Goal: Task Accomplishment & Management: Complete application form

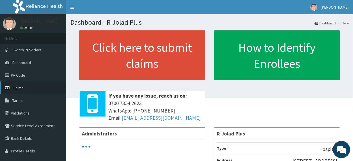
click at [42, 91] on link "Claims" at bounding box center [33, 88] width 66 height 13
click at [23, 89] on span "Claims" at bounding box center [17, 87] width 11 height 5
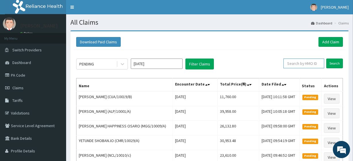
click at [302, 65] on input "text" at bounding box center [304, 64] width 41 height 10
paste input "PZC/10008/B"
type input "PZC/10008/B"
click at [337, 64] on input "Search" at bounding box center [335, 64] width 17 height 10
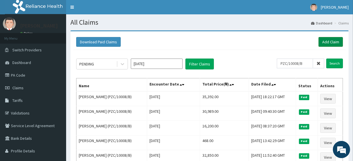
click at [339, 44] on link "Add Claim" at bounding box center [331, 42] width 24 height 10
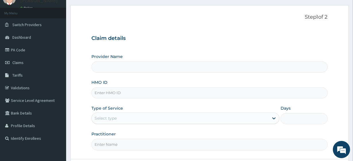
scroll to position [26, 0]
click at [135, 96] on input "HMO ID" at bounding box center [209, 92] width 236 height 11
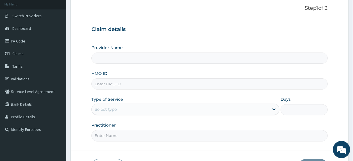
scroll to position [0, 0]
click at [346, 79] on form "Step 1 of 2 Claim details Provider Name HMO ID Type of Service Select type Days…" at bounding box center [209, 89] width 278 height 187
click at [37, 37] on link "PA Code" at bounding box center [33, 41] width 66 height 13
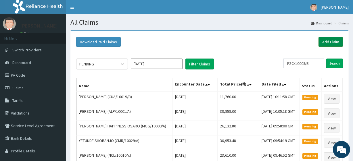
click at [329, 42] on link "Add Claim" at bounding box center [331, 42] width 24 height 10
click at [320, 42] on link "Add Claim" at bounding box center [331, 42] width 24 height 10
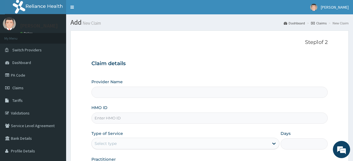
type input "R-Jolad Plus"
click at [324, 7] on span "[PERSON_NAME]" at bounding box center [335, 7] width 28 height 5
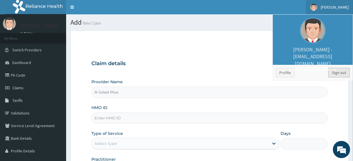
click at [339, 71] on link "Sign out" at bounding box center [340, 73] width 22 height 10
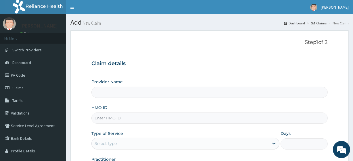
type input "R-Jolad Plus"
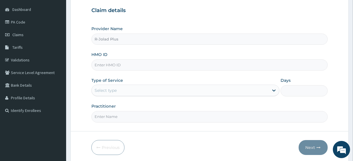
scroll to position [57, 0]
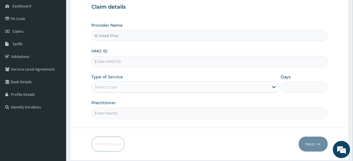
click at [113, 59] on input "HMO ID" at bounding box center [209, 61] width 236 height 11
paste input "PZC/10008/B"
type input "PZC/10008/B"
click at [131, 88] on div "Select type" at bounding box center [180, 87] width 177 height 9
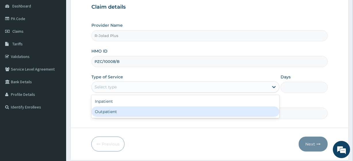
click at [124, 110] on div "Outpatient" at bounding box center [185, 112] width 188 height 10
type input "1"
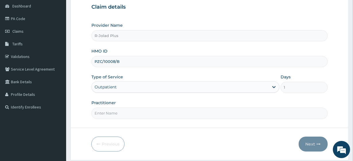
click at [124, 110] on input "Practitioner" at bounding box center [209, 113] width 236 height 11
type input "[PERSON_NAME] TEGA"
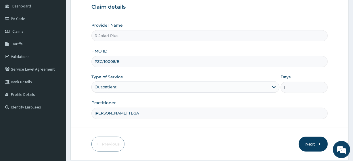
click at [317, 140] on button "Next" at bounding box center [313, 144] width 29 height 15
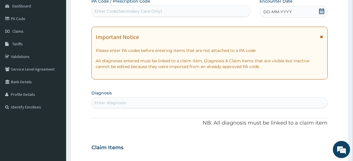
click at [284, 9] on span "DD-MM-YYYY" at bounding box center [278, 12] width 28 height 6
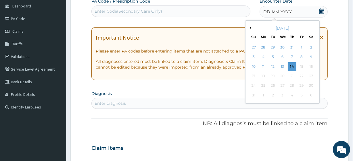
click at [282, 24] on div "August 2025 Su Mo Tu We Th Fr Sa" at bounding box center [282, 31] width 69 height 17
click at [283, 27] on div "August 2025" at bounding box center [282, 28] width 69 height 6
click at [250, 27] on button "Previous Month" at bounding box center [250, 27] width 3 height 3
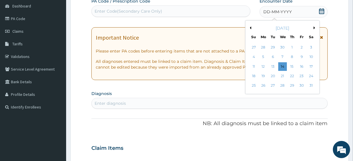
click at [250, 27] on button "Previous Month" at bounding box center [250, 27] width 3 height 3
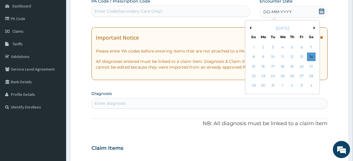
click at [250, 27] on button "Previous Month" at bounding box center [250, 27] width 3 height 3
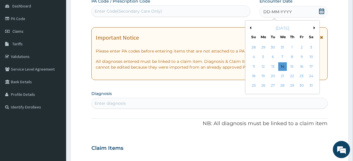
click at [250, 27] on button "Previous Month" at bounding box center [250, 27] width 3 height 3
click at [298, 46] on div "1" at bounding box center [301, 47] width 9 height 9
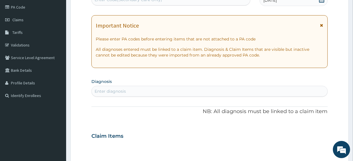
scroll to position [69, 0]
click at [143, 90] on div "Enter diagnosis" at bounding box center [210, 90] width 236 height 9
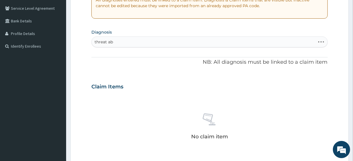
scroll to position [126, 0]
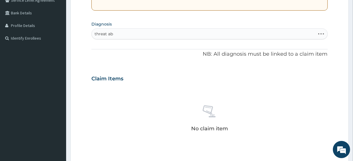
type input "threat ab"
click at [135, 38] on div "Enter diagnosis" at bounding box center [210, 33] width 236 height 9
type input "threat ab"
click at [347, 112] on form "Step 2 of 2 PA Code / Prescription Code Enter Code(Secondary Care Only) Encount…" at bounding box center [209, 87] width 278 height 364
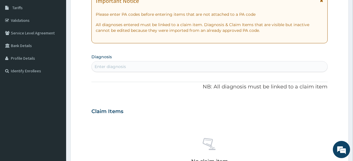
scroll to position [93, 0]
click at [164, 69] on div "Enter diagnosis" at bounding box center [210, 66] width 236 height 9
type input "threate"
click at [127, 62] on div "Enter diagnosis" at bounding box center [210, 66] width 236 height 9
type input "threa"
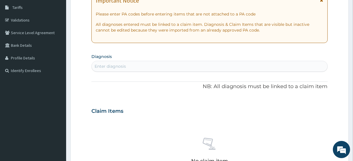
click at [350, 53] on section "Step 2 of 2 PA Code / Prescription Code Enter Code(Secondary Care Only) Encount…" at bounding box center [209, 119] width 287 height 372
click at [114, 68] on div "Enter diagnosis" at bounding box center [110, 67] width 31 height 6
click at [109, 64] on div "Enter diagnosis" at bounding box center [110, 67] width 31 height 6
type input "threaten"
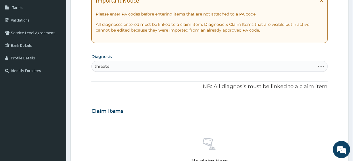
type input "threate"
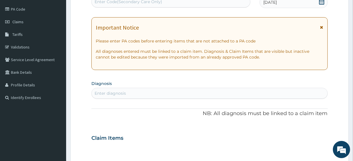
scroll to position [0, 0]
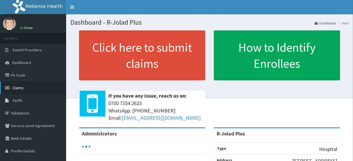
click at [22, 88] on span "Claims" at bounding box center [17, 87] width 11 height 5
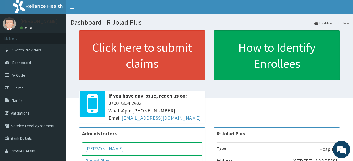
click at [334, 117] on div "Click here to submit claims If you have any issue, reach us on: 0700 7354 2623 …" at bounding box center [209, 78] width 278 height 97
click at [31, 84] on link "Claims" at bounding box center [33, 88] width 66 height 13
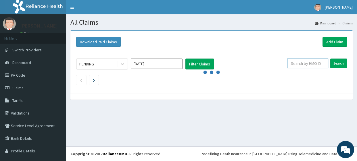
click at [306, 66] on input "text" at bounding box center [307, 64] width 41 height 10
paste input "ALAO TOLUWALOPE [PERSON_NAME]"
type input "ALAO TOLUWALOPE [PERSON_NAME]"
click at [298, 63] on input "text" at bounding box center [307, 64] width 41 height 10
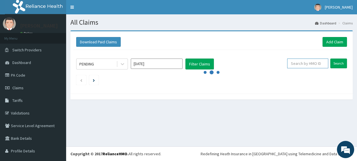
paste input "PZC/10008/B"
type input "PZC/10008/B"
click at [335, 60] on input "Search" at bounding box center [339, 64] width 17 height 10
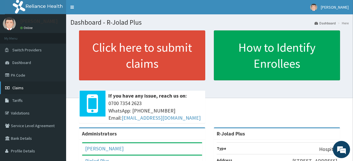
click at [24, 85] on link "Claims" at bounding box center [33, 88] width 66 height 13
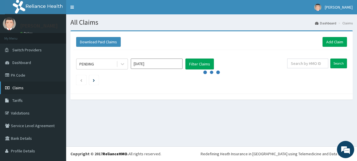
click at [37, 85] on link "Claims" at bounding box center [33, 88] width 66 height 13
click at [297, 63] on input "text" at bounding box center [307, 64] width 41 height 10
paste input "PZC/10008/B"
type input "PZC/10008/B"
click at [337, 64] on input "Search" at bounding box center [339, 64] width 17 height 10
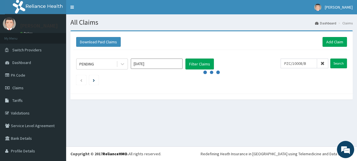
click at [237, 79] on ul at bounding box center [211, 80] width 271 height 10
click at [328, 43] on link "Add Claim" at bounding box center [335, 42] width 24 height 10
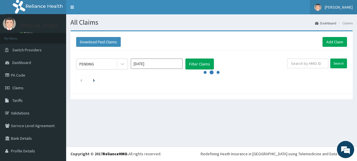
click at [322, 4] on link "[PERSON_NAME]" at bounding box center [333, 7] width 47 height 14
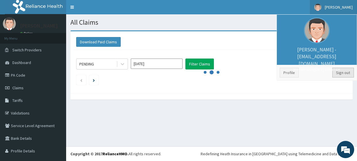
click at [343, 68] on link "Sign out" at bounding box center [344, 73] width 22 height 10
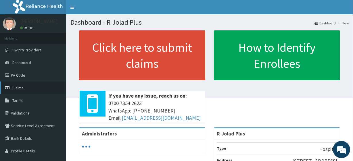
click at [9, 88] on icon at bounding box center [8, 88] width 6 height 4
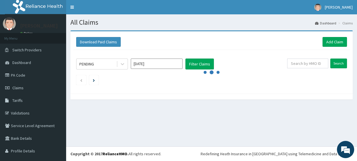
click at [299, 89] on div "PENDING [DATE] Filter Claims Search" at bounding box center [211, 70] width 277 height 41
click at [328, 38] on link "Add Claim" at bounding box center [335, 42] width 24 height 10
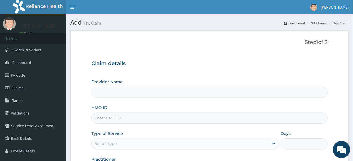
type input "R-Jolad Plus"
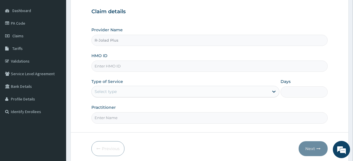
scroll to position [52, 0]
click at [133, 67] on input "HMO ID" at bounding box center [209, 65] width 236 height 11
paste input "PZC/10008/B"
type input "PZC/10008/B"
drag, startPoint x: 135, startPoint y: 89, endPoint x: 125, endPoint y: 96, distance: 12.5
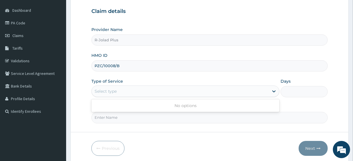
click at [125, 96] on div "Select type" at bounding box center [185, 92] width 188 height 12
click at [124, 93] on div "Select type" at bounding box center [185, 92] width 188 height 12
click at [124, 93] on div "Select type" at bounding box center [180, 91] width 177 height 9
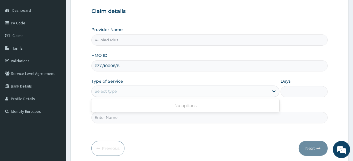
click at [124, 93] on div "Select type" at bounding box center [180, 91] width 177 height 9
drag, startPoint x: 124, startPoint y: 93, endPoint x: 156, endPoint y: -22, distance: 119.7
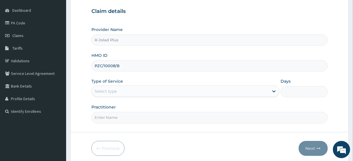
click at [156, 0] on html "R EL Toggle navigation ADEBAYO OGUNBEKUN ADEBAYO OGUNBEKUN - rjoladplus@rjolad.…" at bounding box center [176, 66] width 353 height 236
click at [115, 90] on div "Select type" at bounding box center [106, 92] width 22 height 6
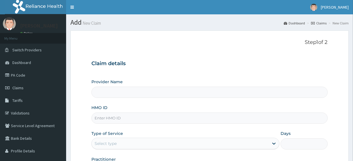
type input "R-Jolad Plus"
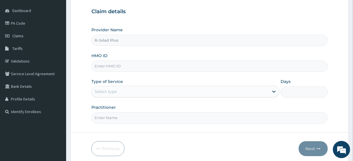
scroll to position [57, 0]
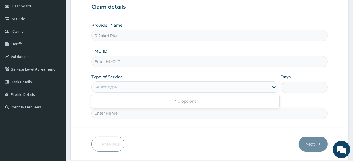
click at [125, 86] on div "Select type" at bounding box center [180, 87] width 177 height 9
click at [321, 79] on div "Days" at bounding box center [304, 83] width 47 height 19
click at [214, 128] on form "Step 1 of 2 Claim details Provider Name R-Jolad Plus HMO ID Type of Service Sel…" at bounding box center [209, 67] width 278 height 187
click at [118, 64] on input "HMO ID" at bounding box center [209, 61] width 236 height 11
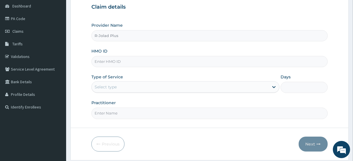
paste input "PZC/10008/B"
type input "PZC/10008/B"
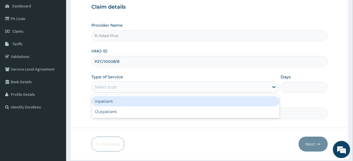
click at [127, 87] on div "Select type" at bounding box center [180, 87] width 177 height 9
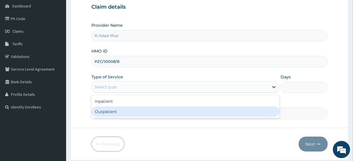
click at [127, 112] on div "Outpatient" at bounding box center [185, 112] width 188 height 10
type input "1"
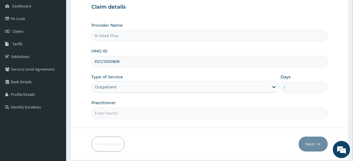
click at [127, 112] on input "Practitioner" at bounding box center [209, 113] width 236 height 11
type input "DR TEGA"
click at [321, 141] on button "Next" at bounding box center [313, 144] width 29 height 15
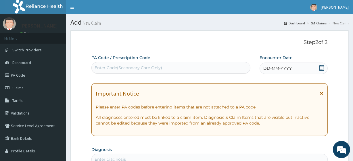
click at [131, 68] on div "Enter Code(Secondary Care Only)" at bounding box center [129, 68] width 68 height 6
paste input "DEAR GODSON & SAHEED, KINDLY NOTE THAT I EXPECT FULL COMPLETION OF THIS TASK BC…"
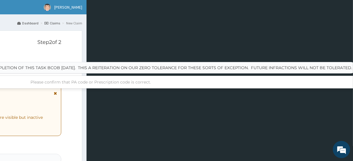
type input "DEAR GODSON & SAHEED, KINDLY NOTE THAT I EXPECT FULL COMPLETION OF THIS TASK BC…"
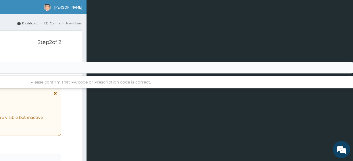
scroll to position [0, 0]
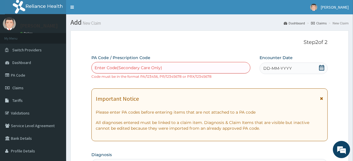
click at [299, 92] on div "Important Notice Please enter PA codes before entering items that are not attac…" at bounding box center [209, 115] width 236 height 53
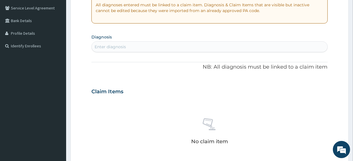
scroll to position [118, 0]
click at [116, 47] on div "Enter diagnosis" at bounding box center [110, 47] width 31 height 6
type input "threat"
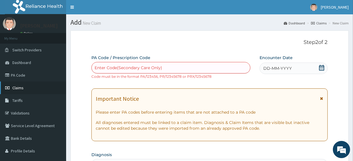
click at [26, 84] on link "Claims" at bounding box center [33, 88] width 66 height 13
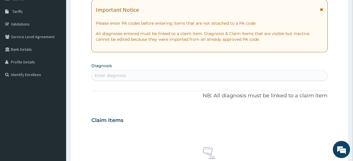
scroll to position [89, 0]
click at [127, 68] on section "Diagnosis Enter diagnosis" at bounding box center [209, 71] width 236 height 20
click at [127, 72] on div "Enter diagnosis" at bounding box center [210, 75] width 236 height 9
type input "mala"
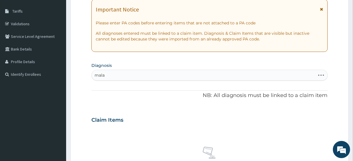
type input "mala"
click at [332, 89] on form "Step 2 of 2 PA Code / Prescription Code Enter Code(Secondary Care Only) Code mu…" at bounding box center [209, 125] width 278 height 369
click at [348, 96] on form "Step 2 of 2 PA Code / Prescription Code Enter Code(Secondary Care Only) Code mu…" at bounding box center [209, 125] width 278 height 369
click at [132, 75] on div "Enter diagnosis" at bounding box center [210, 75] width 236 height 9
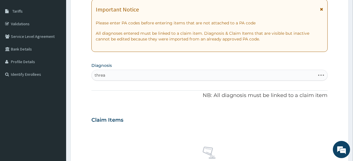
type input "threa"
click at [110, 75] on div "Enter diagnosis" at bounding box center [110, 75] width 31 height 6
type input "threatened"
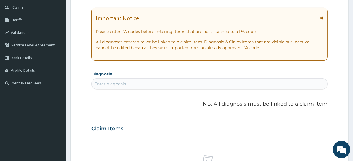
click at [116, 81] on div "Enter diagnosis" at bounding box center [110, 84] width 31 height 6
type input "MALA"
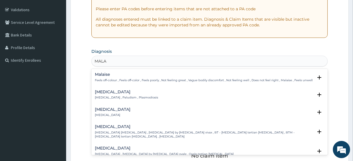
click at [115, 93] on h4 "Malaria" at bounding box center [126, 92] width 63 height 4
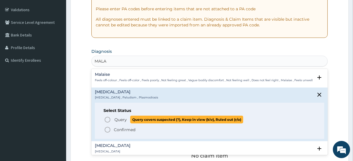
click at [128, 120] on p "Query Query covers suspected (?), Keep in view (kiv), Ruled out (r/o)" at bounding box center [178, 120] width 129 height 8
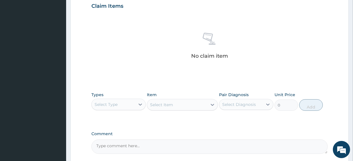
scroll to position [209, 0]
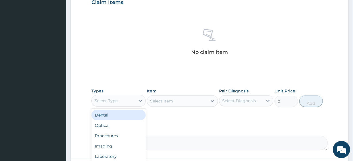
click at [108, 105] on div "Select Type" at bounding box center [113, 100] width 43 height 9
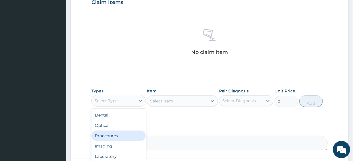
click at [118, 137] on div "Procedures" at bounding box center [118, 136] width 54 height 10
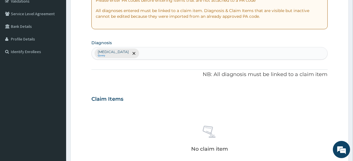
scroll to position [108, 0]
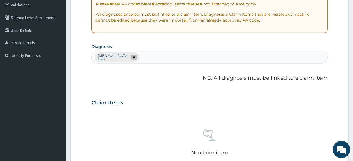
click at [133, 58] on icon "remove selection option" at bounding box center [134, 57] width 3 height 3
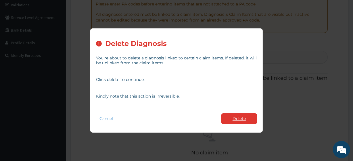
click at [234, 122] on button "Delete" at bounding box center [240, 119] width 36 height 11
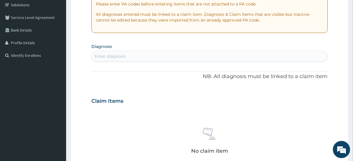
click at [128, 56] on div "Enter diagnosis" at bounding box center [210, 56] width 236 height 9
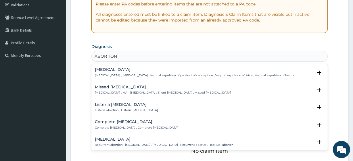
type input "ABORTION"
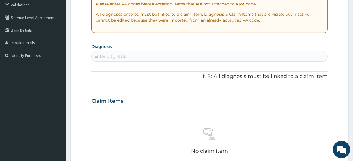
click at [129, 56] on div "Enter diagnosis" at bounding box center [210, 56] width 236 height 9
type input "A"
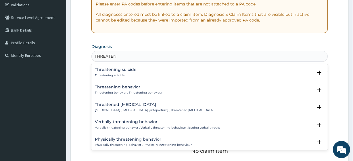
type input "THREATEN"
click at [133, 106] on h4 "Threatened miscarriage" at bounding box center [154, 105] width 119 height 4
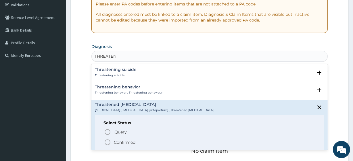
click at [140, 140] on span "Confirmed" at bounding box center [209, 142] width 211 height 7
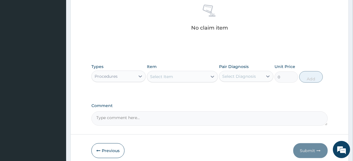
scroll to position [245, 0]
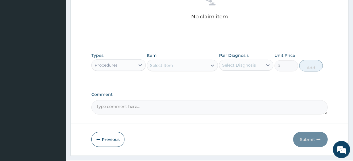
click at [113, 70] on div "Procedures" at bounding box center [118, 66] width 54 height 12
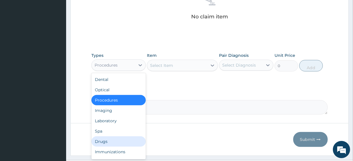
click at [116, 139] on div "Drugs" at bounding box center [118, 142] width 54 height 10
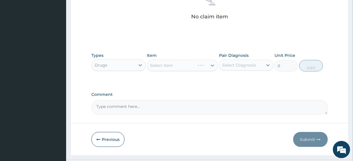
click at [171, 68] on div "Select Item" at bounding box center [182, 66] width 71 height 12
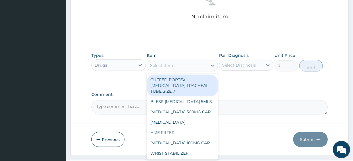
click at [169, 63] on div "Select Item" at bounding box center [161, 66] width 23 height 6
paste input "oldDUPHASTON 10MG TAB (DIHYDROGESTRONE)"
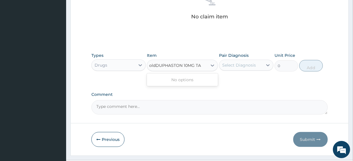
scroll to position [0, 0]
type input "DUPHASTON 10MG TA"
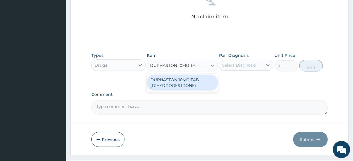
click at [192, 81] on div "DUPHASTON 10MG TAB (DIHYDROGESTRONE)" at bounding box center [182, 83] width 71 height 16
type input "1560"
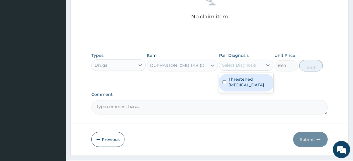
click at [243, 68] on div "Select Diagnosis" at bounding box center [240, 65] width 43 height 9
click at [248, 82] on label "Threatened miscarriage" at bounding box center [249, 83] width 41 height 12
checkbox input "true"
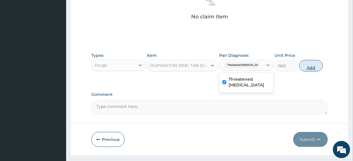
click at [314, 68] on button "Add" at bounding box center [311, 66] width 24 height 12
type input "0"
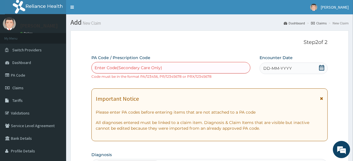
click at [290, 72] on div "DD-MM-YYYY" at bounding box center [294, 69] width 68 height 12
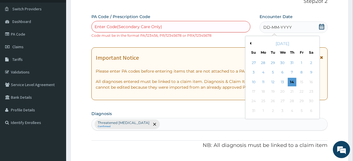
scroll to position [43, 0]
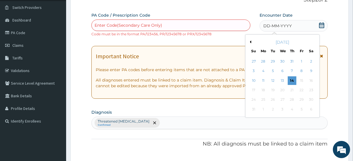
click at [250, 41] on div "Previous Month August 2025 Su Mo Tu We Th Fr Sa 27 28 29 30 31 1 2 3 4 5 6 7 8 …" at bounding box center [282, 76] width 75 height 83
click at [250, 41] on button "Previous Month" at bounding box center [250, 42] width 3 height 3
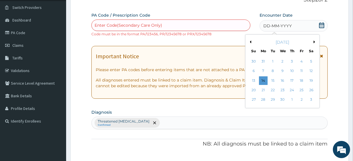
click at [250, 41] on button "Previous Month" at bounding box center [250, 42] width 3 height 3
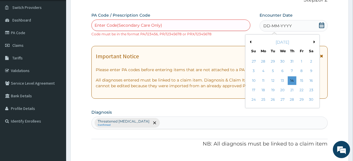
click at [250, 41] on button "Previous Month" at bounding box center [250, 42] width 3 height 3
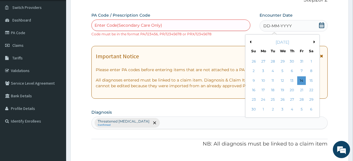
click at [250, 41] on button "Previous Month" at bounding box center [250, 42] width 3 height 3
click at [300, 62] on div "1" at bounding box center [301, 61] width 9 height 9
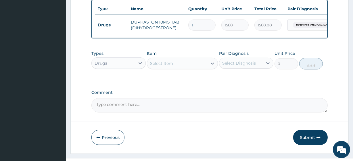
scroll to position [220, 0]
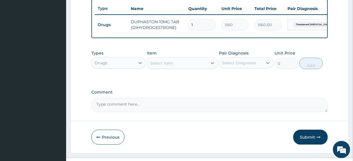
click at [205, 20] on input "1" at bounding box center [201, 24] width 27 height 11
type input "5"
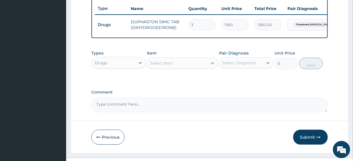
type input "7800.00"
type input "56"
type input "87360.00"
type input "57"
type input "88920.00"
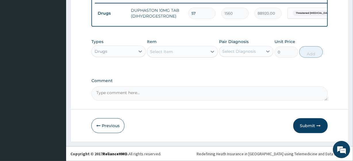
scroll to position [224, 0]
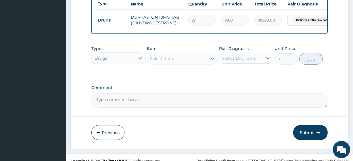
type input "56"
type input "87360.00"
click at [312, 133] on button "Submit" at bounding box center [310, 132] width 35 height 15
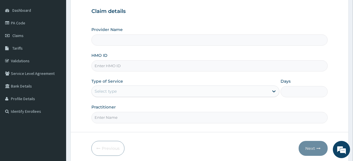
type input "R-Jolad Plus"
click at [125, 96] on div "Select type" at bounding box center [185, 92] width 188 height 12
click at [257, 129] on form "Step 1 of 2 Claim details Provider Name R-Jolad Plus HMO ID Type of Service Sel…" at bounding box center [209, 71] width 278 height 187
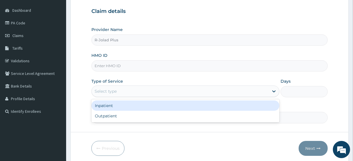
click at [138, 90] on div "Select type" at bounding box center [180, 91] width 177 height 9
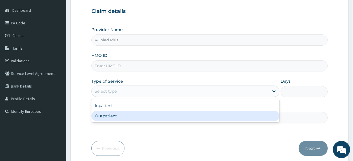
click at [128, 117] on div "Outpatient" at bounding box center [185, 116] width 188 height 10
type input "1"
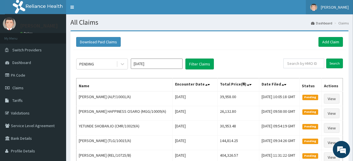
click at [326, 10] on link "[PERSON_NAME]" at bounding box center [329, 7] width 47 height 14
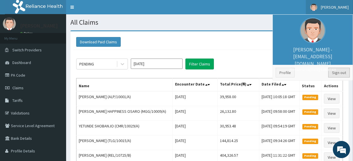
click at [332, 75] on link "Sign out" at bounding box center [340, 73] width 22 height 10
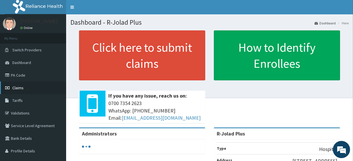
click at [14, 88] on span "Claims" at bounding box center [17, 87] width 11 height 5
click at [55, 88] on link "Claims" at bounding box center [33, 88] width 66 height 13
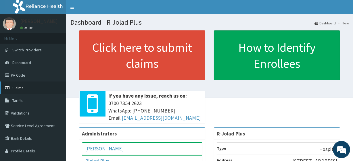
click at [33, 90] on link "Claims" at bounding box center [33, 88] width 66 height 13
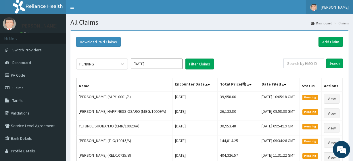
click at [325, 2] on link "[PERSON_NAME]" at bounding box center [329, 7] width 47 height 14
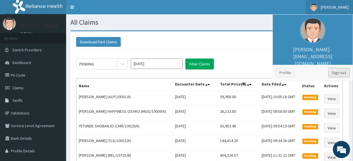
click at [341, 71] on link "Sign out" at bounding box center [340, 73] width 22 height 10
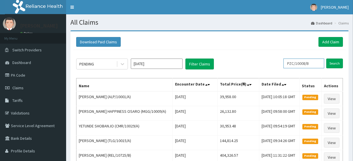
click at [305, 66] on input "PZC/10008/B" at bounding box center [304, 64] width 41 height 10
paste input "FDQ/10035/A"
type input "FDQ/10035/A"
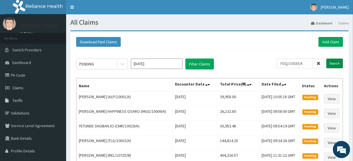
click at [333, 62] on input "Search" at bounding box center [335, 64] width 17 height 10
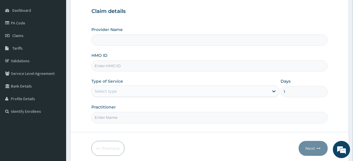
type input "R-Jolad Plus"
click at [126, 68] on input "HMO ID" at bounding box center [209, 65] width 236 height 11
paste input "FDQ/10035/A"
type input "FDQ/10035/A"
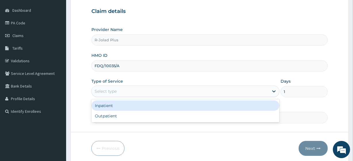
drag, startPoint x: 142, startPoint y: 94, endPoint x: 135, endPoint y: 108, distance: 16.2
click at [135, 97] on div "option Inpatient focused, 1 of 2. 2 results available. Use Up and Down to choos…" at bounding box center [185, 92] width 188 height 12
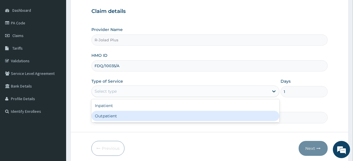
click at [133, 118] on div "Outpatient" at bounding box center [185, 116] width 188 height 10
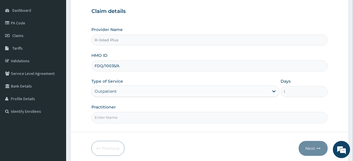
click at [133, 118] on input "Practitioner" at bounding box center [209, 117] width 236 height 11
type input "Dr Daniel"
click at [325, 147] on button "Next" at bounding box center [313, 148] width 29 height 15
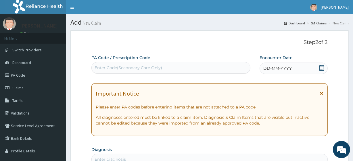
click at [137, 70] on div "Enter Code(Secondary Care Only)" at bounding box center [129, 68] width 68 height 6
paste input "PA/6CEFF5 PA/2E4432"
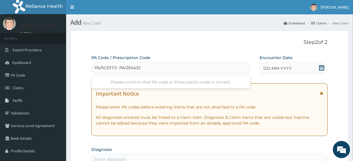
type input "PA/6CEFF5"
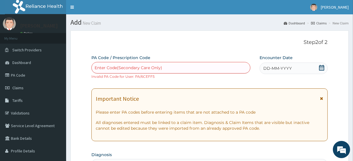
click at [152, 66] on div "Enter Code(Secondary Care Only)" at bounding box center [129, 68] width 68 height 6
paste input "PA/2E4432"
type input "PA/2E4432"
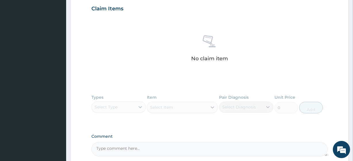
scroll to position [257, 0]
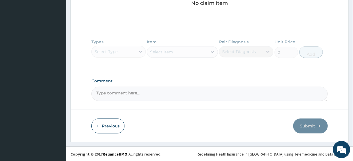
click at [148, 93] on textarea "Comment" at bounding box center [209, 94] width 236 height 14
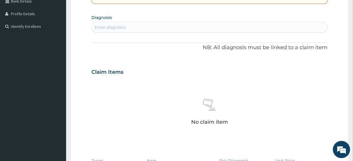
scroll to position [132, 0]
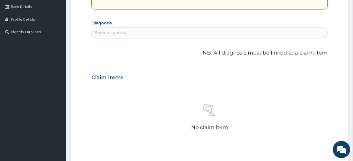
click at [110, 36] on div "Enter diagnosis" at bounding box center [210, 32] width 236 height 9
type input "palp"
type input "palp x cnbchhjchjhjcxjhxcgjhxcjhxjhjxhj"
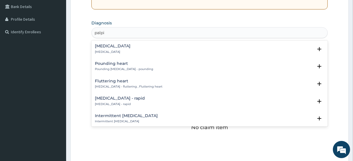
type input "palpi"
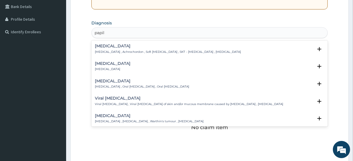
type input "papill"
click at [115, 65] on h4 "Papilloma" at bounding box center [113, 64] width 36 height 4
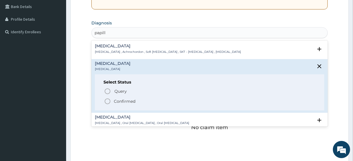
click at [120, 101] on p "Confirmed" at bounding box center [125, 102] width 22 height 6
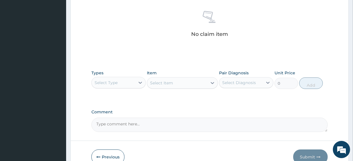
scroll to position [229, 0]
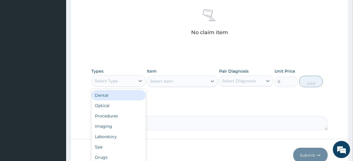
click at [127, 84] on div "Select Type" at bounding box center [113, 81] width 43 height 9
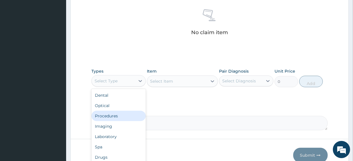
click at [119, 118] on div "Procedures" at bounding box center [118, 116] width 54 height 10
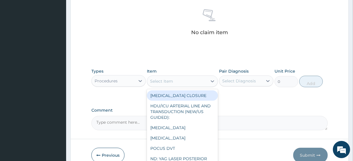
click at [165, 84] on div "Select Item" at bounding box center [177, 81] width 60 height 9
paste input "HEPATITIS B SCREENING HEPATITIS C SCREENING HIV SCREENING PACK CELL VOLUME (PCV…"
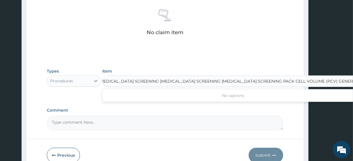
scroll to position [0, 3]
type input "GENERAL SURGEON CONSULT"
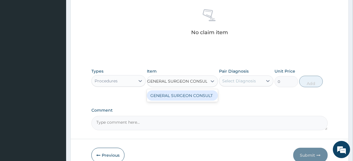
scroll to position [0, 0]
click at [175, 95] on div "GENERAL SURGEON CONSULT" at bounding box center [182, 96] width 71 height 10
type input "27000"
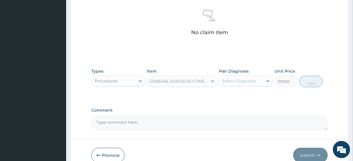
scroll to position [0, 1]
click at [233, 82] on div "Select Diagnosis" at bounding box center [239, 81] width 34 height 6
click at [241, 96] on label "Papilloma" at bounding box center [247, 95] width 36 height 6
checkbox input "true"
click at [322, 81] on button "Add" at bounding box center [311, 82] width 24 height 12
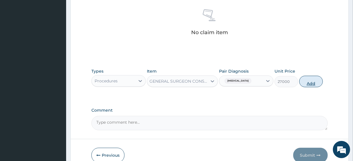
type input "0"
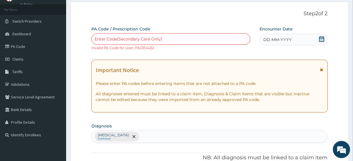
scroll to position [9, 0]
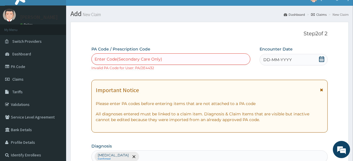
click at [320, 60] on icon at bounding box center [322, 59] width 6 height 6
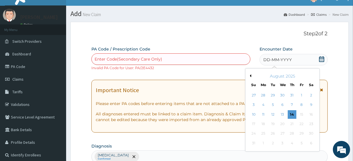
click at [250, 76] on button "Previous Month" at bounding box center [250, 76] width 3 height 3
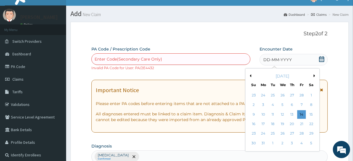
click at [250, 76] on button "Previous Month" at bounding box center [250, 76] width 3 height 3
click at [271, 75] on div "December 2024" at bounding box center [282, 76] width 69 height 6
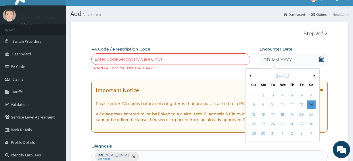
click at [251, 75] on button "Previous Month" at bounding box center [250, 76] width 3 height 3
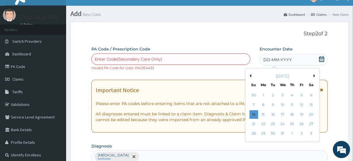
click at [251, 75] on button "Previous Month" at bounding box center [250, 76] width 3 height 3
click at [300, 95] on div "1" at bounding box center [301, 95] width 9 height 9
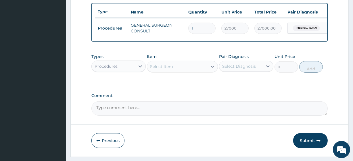
scroll to position [224, 0]
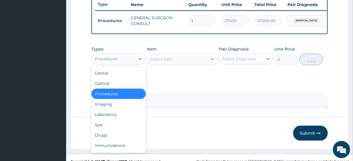
click at [126, 59] on div "Procedures" at bounding box center [113, 58] width 43 height 9
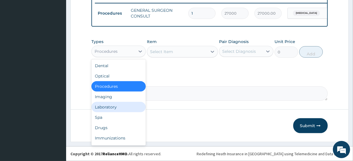
click at [114, 104] on div "Laboratory" at bounding box center [118, 107] width 54 height 10
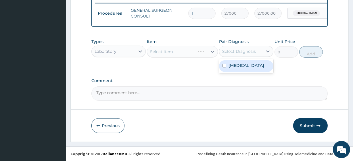
click at [247, 49] on div "Select Diagnosis" at bounding box center [239, 52] width 34 height 6
click at [244, 68] on label "Papilloma" at bounding box center [247, 66] width 36 height 6
checkbox input "true"
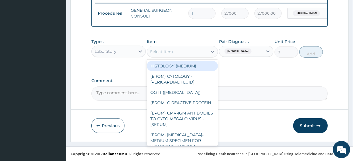
click at [187, 54] on div "Select Item" at bounding box center [177, 51] width 60 height 9
paste input "HEPATITIS B SCREENING HEPATITIS C SCREENING HIV SCREENING PACK CELL VOLUME (PCV)"
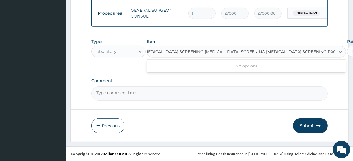
scroll to position [0, 3]
type input "HEPATITIS B SCREENING"
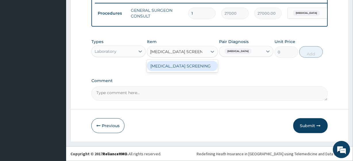
scroll to position [0, 0]
click at [192, 67] on div "HEPATITIS B SCREENING" at bounding box center [182, 66] width 71 height 10
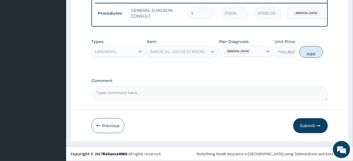
click at [298, 54] on div "Types Laboratory Item HEPATITIS B SCREENING Pair Diagnosis Papilloma Unit Price…" at bounding box center [209, 48] width 236 height 25
click at [304, 53] on button "Add" at bounding box center [311, 52] width 24 height 12
type input "0"
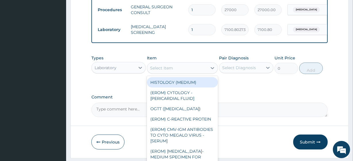
click at [160, 71] on div "Select Item" at bounding box center [161, 68] width 23 height 6
paste input "HEPATITIS C SCREENING HIV SCREENING PACK CELL VOLUME (PCV)"
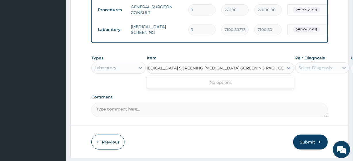
scroll to position [0, 3]
type input "HEPATITIS C SCREENING"
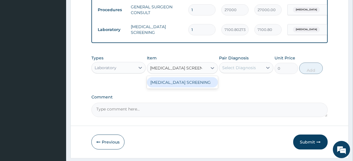
scroll to position [0, 0]
click at [166, 86] on div "HEPATITIS C SCREENING" at bounding box center [182, 82] width 71 height 10
type input "9408.7001953125"
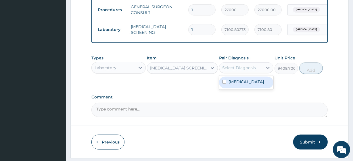
drag, startPoint x: 238, startPoint y: 66, endPoint x: 249, endPoint y: 92, distance: 27.2
click at [249, 73] on div "option Papilloma, selected. option Papilloma focused, 1 of 1. 1 result availabl…" at bounding box center [246, 67] width 54 height 11
click at [249, 89] on div "Papilloma" at bounding box center [246, 83] width 54 height 12
checkbox input "true"
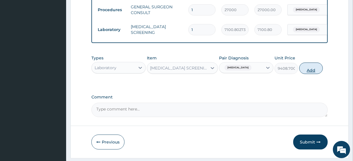
click at [317, 74] on button "Add" at bounding box center [311, 69] width 24 height 12
type input "0"
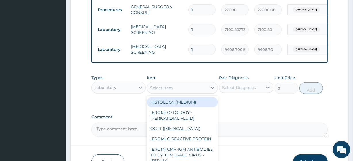
click at [184, 93] on div "Select Item" at bounding box center [177, 87] width 60 height 9
paste input "HIV SCREENING PACK CELL VOLUME (PCV)"
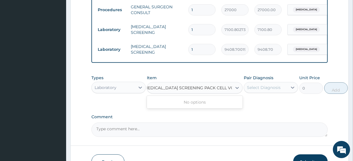
type input "HIV SCREENING"
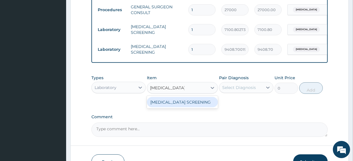
click at [194, 108] on div "HIV SCREENING" at bounding box center [182, 102] width 71 height 10
type input "6581.25"
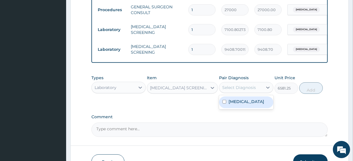
drag, startPoint x: 241, startPoint y: 95, endPoint x: 247, endPoint y: 110, distance: 16.4
click at [247, 93] on div "option Papilloma, selected. option Papilloma focused, 1 of 1. 1 result availabl…" at bounding box center [246, 87] width 54 height 11
click at [247, 108] on div "Papilloma" at bounding box center [246, 103] width 54 height 12
checkbox input "true"
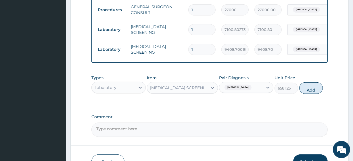
click at [313, 94] on button "Add" at bounding box center [311, 89] width 24 height 12
type input "0"
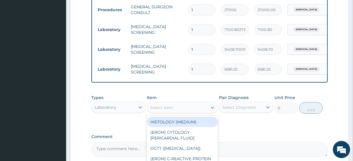
click at [198, 112] on div "Select Item" at bounding box center [177, 107] width 60 height 9
paste input "PACK CELL VOLUME (PCV)"
type input "PACK CELL VOLUME (PCV)"
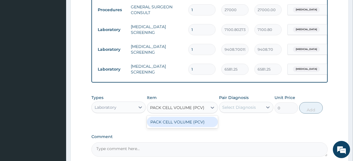
click at [205, 125] on div "PACK CELL VOLUME (PCV)" at bounding box center [182, 122] width 71 height 10
type input "3647.30859375"
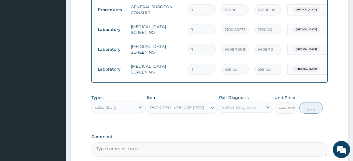
click at [256, 111] on div "Select Diagnosis" at bounding box center [240, 107] width 43 height 9
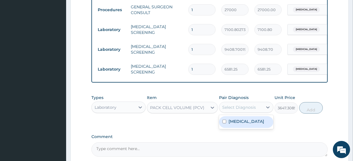
drag, startPoint x: 256, startPoint y: 120, endPoint x: 258, endPoint y: 128, distance: 8.5
click at [258, 128] on div "Papilloma" at bounding box center [246, 123] width 54 height 12
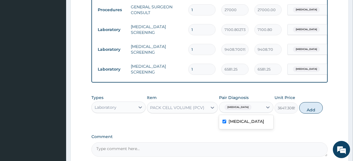
click at [258, 128] on div "Papilloma" at bounding box center [246, 123] width 54 height 12
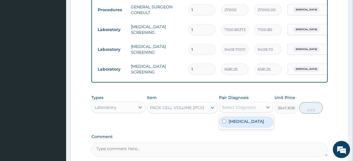
click at [258, 128] on div "Papilloma" at bounding box center [246, 123] width 54 height 12
checkbox input "true"
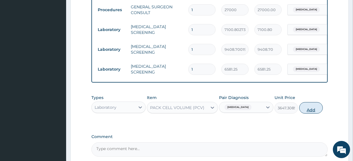
click at [313, 112] on button "Add" at bounding box center [311, 108] width 24 height 12
type input "0"
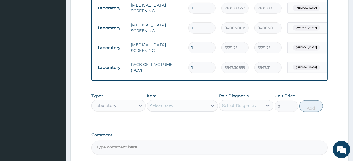
scroll to position [315, 0]
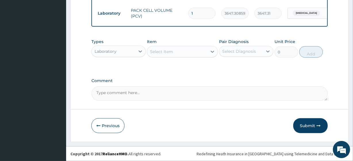
click at [139, 95] on textarea "Comment" at bounding box center [209, 94] width 236 height 14
paste textarea "PA/6CEFF5 PA/2E4432"
click at [178, 94] on textarea "PA CODES PA/6CEFF5 PA/2E4432" at bounding box center [209, 94] width 236 height 14
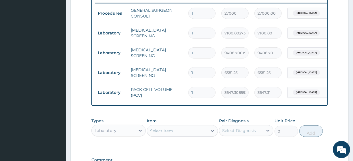
scroll to position [239, 0]
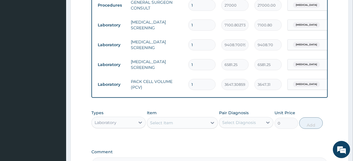
type textarea "PA CODES PA/6CEFF5 PA/2E4432"
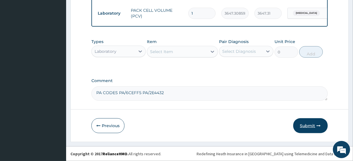
click at [315, 123] on button "Submit" at bounding box center [310, 126] width 35 height 15
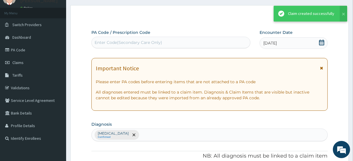
scroll to position [310, 0]
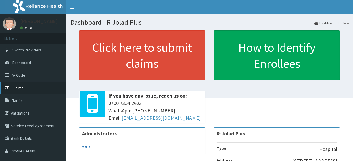
click at [36, 86] on link "Claims" at bounding box center [33, 88] width 66 height 13
click at [14, 89] on span "Claims" at bounding box center [17, 87] width 11 height 5
click at [28, 85] on link "Claims" at bounding box center [33, 88] width 66 height 13
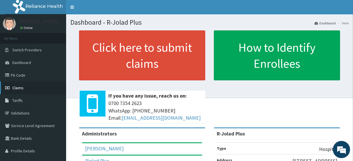
click at [26, 82] on link "Claims" at bounding box center [33, 88] width 66 height 13
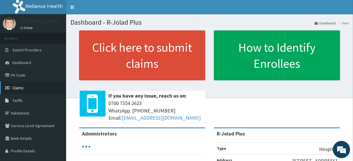
click at [43, 83] on link "Claims" at bounding box center [33, 88] width 66 height 13
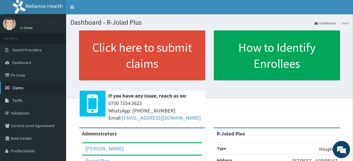
click at [28, 87] on link "Claims" at bounding box center [33, 88] width 66 height 13
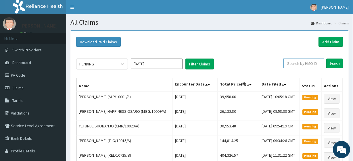
click at [310, 64] on input "text" at bounding box center [304, 64] width 41 height 10
paste input "BPO/10040/A"
type input "BPO/10040/A"
click at [334, 61] on input "Search" at bounding box center [335, 64] width 17 height 10
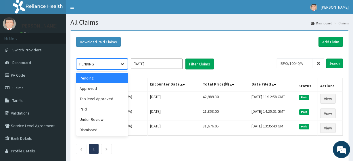
click at [122, 62] on icon at bounding box center [123, 64] width 6 height 6
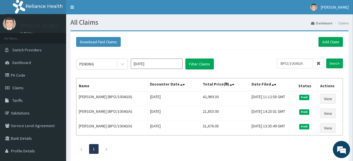
click at [213, 27] on section "Download Paid Claims Add Claim × Note you can only download claims within a max…" at bounding box center [209, 102] width 287 height 153
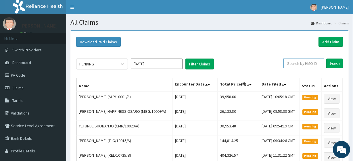
click at [298, 64] on input "text" at bounding box center [304, 64] width 41 height 10
paste input "FDQ/10035/A"
type input "FDQ/10035/A"
click at [338, 65] on input "Search" at bounding box center [335, 64] width 17 height 10
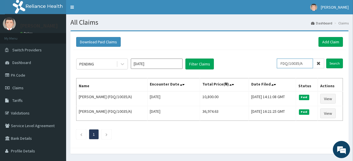
click at [306, 64] on input "FDQ/10035/A" at bounding box center [295, 64] width 36 height 10
click at [310, 62] on input "FDQ/10035/A" at bounding box center [295, 64] width 36 height 10
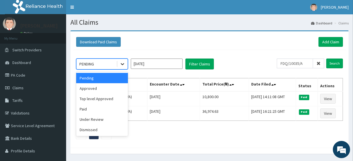
click at [123, 60] on div at bounding box center [122, 64] width 10 height 10
click at [105, 90] on div "Approved" at bounding box center [102, 88] width 52 height 10
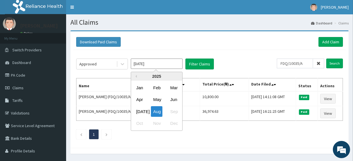
click at [166, 64] on input "Aug 2025" at bounding box center [157, 64] width 52 height 10
click at [135, 75] on button "Previous Year" at bounding box center [135, 76] width 3 height 3
click at [173, 91] on div "Mar" at bounding box center [174, 88] width 12 height 11
type input "Mar 2024"
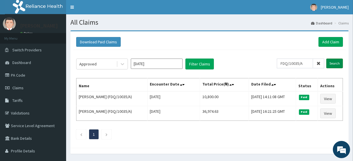
click at [337, 66] on input "Search" at bounding box center [335, 64] width 17 height 10
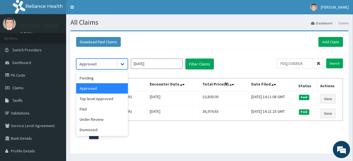
click at [123, 62] on icon at bounding box center [123, 64] width 6 height 6
click at [103, 89] on div "Approved" at bounding box center [102, 88] width 52 height 10
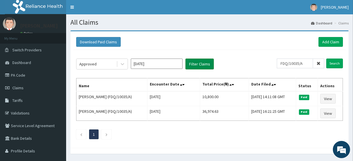
click at [197, 64] on button "Filter Claims" at bounding box center [200, 64] width 28 height 11
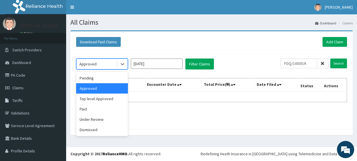
click at [104, 63] on div "Approved" at bounding box center [97, 64] width 40 height 9
click at [96, 77] on div "Pending" at bounding box center [102, 78] width 52 height 10
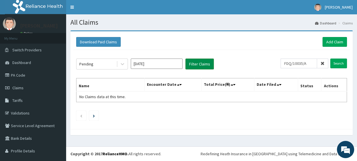
click at [204, 64] on button "Filter Claims" at bounding box center [200, 64] width 28 height 11
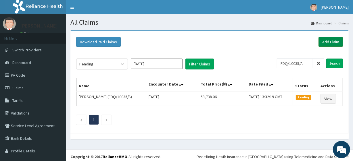
click at [328, 45] on link "Add Claim" at bounding box center [331, 42] width 24 height 10
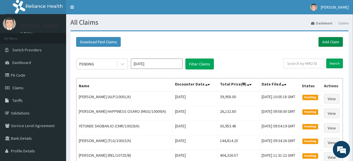
click at [324, 43] on link "Add Claim" at bounding box center [331, 42] width 24 height 10
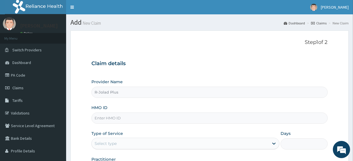
click at [114, 117] on input "HMO ID" at bounding box center [209, 118] width 236 height 11
paste input "BPO/10040/A"
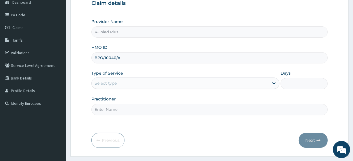
scroll to position [75, 0]
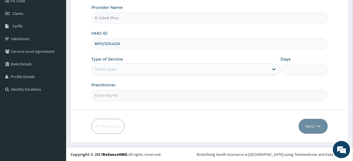
type input "BPO/10040/A"
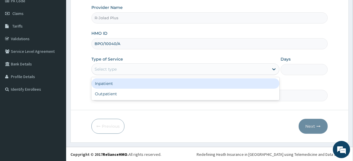
click at [125, 72] on div "Select type" at bounding box center [180, 69] width 177 height 9
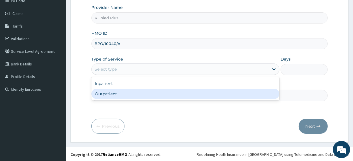
click at [126, 92] on div "Outpatient" at bounding box center [185, 94] width 188 height 10
type input "1"
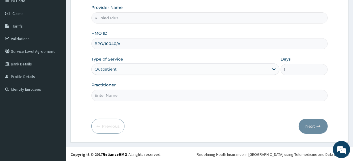
click at [127, 92] on input "Practitioner" at bounding box center [209, 95] width 236 height 11
type input "[PERSON_NAME]"
click at [311, 120] on button "Next" at bounding box center [313, 126] width 29 height 15
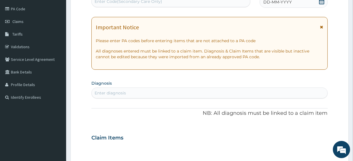
scroll to position [251, 0]
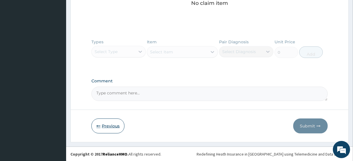
click at [107, 124] on button "Previous" at bounding box center [107, 126] width 33 height 15
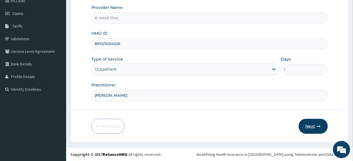
click at [318, 121] on button "Next" at bounding box center [313, 126] width 29 height 15
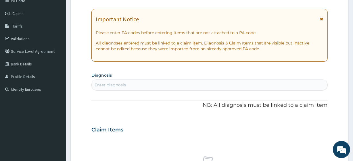
scroll to position [0, 0]
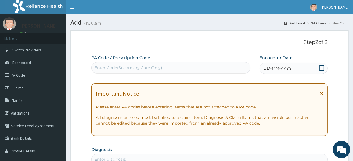
click at [129, 64] on div "Enter Code(Secondary Care Only)" at bounding box center [171, 67] width 158 height 9
paste input "PA/DE1783 PA/A1101C"
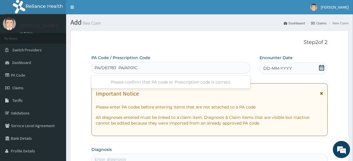
type input "PA/DE1783"
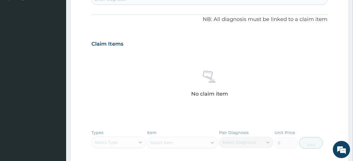
scroll to position [257, 0]
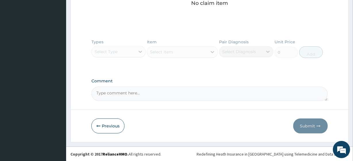
click at [125, 96] on textarea "Comment" at bounding box center [209, 94] width 236 height 14
paste textarea "PA/DE1783 PA/A1101C"
type textarea "PA/DE1783 PA/A1101C"
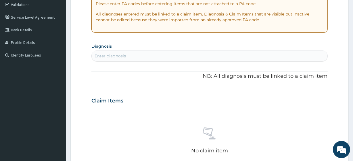
scroll to position [106, 0]
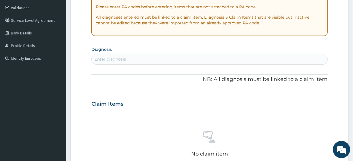
click at [114, 57] on div "Enter diagnosis" at bounding box center [110, 59] width 31 height 6
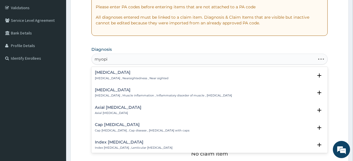
type input "myopia"
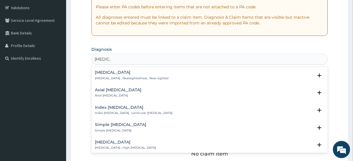
click at [112, 70] on h4 "Myopia" at bounding box center [132, 72] width 74 height 4
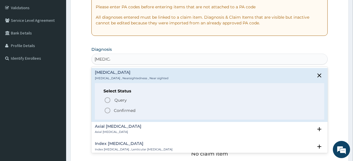
click at [129, 110] on p "Confirmed" at bounding box center [125, 111] width 22 height 6
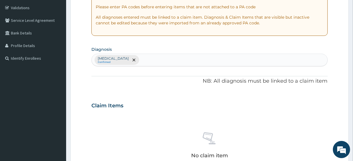
scroll to position [258, 0]
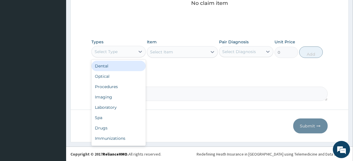
click at [109, 55] on div "Select Type" at bounding box center [113, 51] width 43 height 9
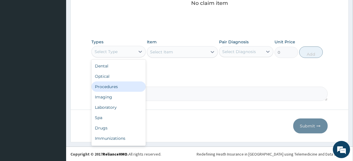
click at [118, 86] on div "Procedures" at bounding box center [118, 87] width 54 height 10
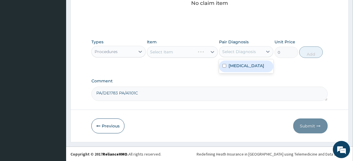
click at [240, 53] on div "Select Diagnosis" at bounding box center [239, 52] width 34 height 6
click at [243, 67] on label "Myopia" at bounding box center [247, 66] width 36 height 6
checkbox input "true"
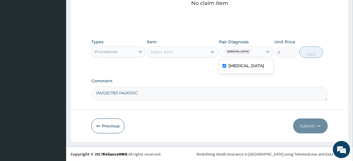
click at [179, 55] on div "Select Item" at bounding box center [177, 51] width 60 height 9
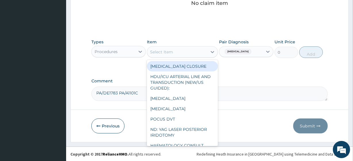
paste input "CHEST (PA) X-RAY ELECTROLYTES/UREA/CREATININE FASTING BLOOD GLUCOSE / RANDOM BL…"
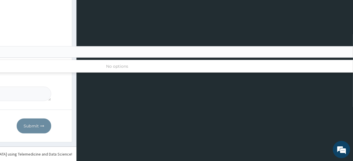
scroll to position [0, 0]
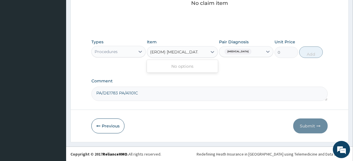
type input "CHEST (PA) X-RAY ELECTROLYTES/UREA/CREATININE FASTING BLOOD GLUCOSE / RANDOM BL…"
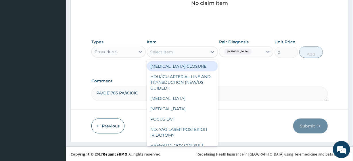
click at [176, 57] on div "Select Item" at bounding box center [182, 52] width 71 height 12
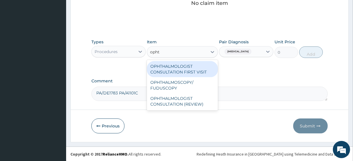
type input "ophth"
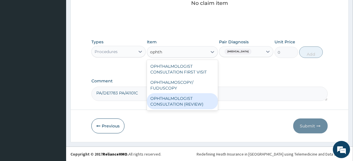
click at [202, 97] on div "OPHTHALMOLOGIST CONSULTATION (REVIEW)" at bounding box center [182, 101] width 71 height 16
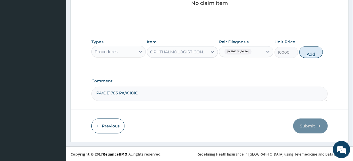
click at [309, 51] on button "Add" at bounding box center [311, 53] width 24 height 12
type input "0"
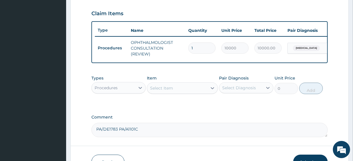
scroll to position [0, 52]
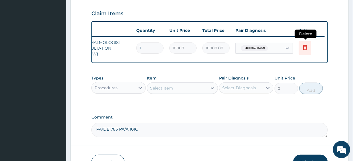
click at [304, 50] on icon at bounding box center [305, 47] width 7 height 7
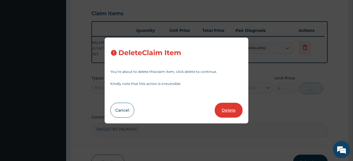
click at [230, 107] on button "Delete" at bounding box center [229, 110] width 28 height 15
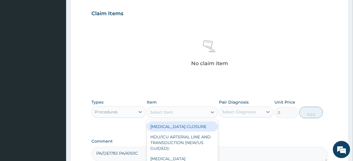
click at [168, 112] on div "Select Item" at bounding box center [161, 113] width 23 height 6
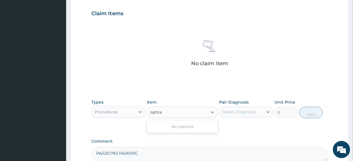
type input "opht"
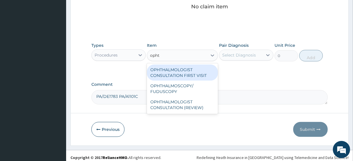
scroll to position [258, 0]
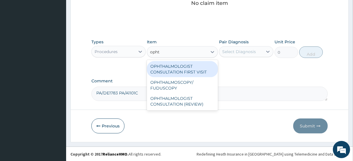
click at [173, 75] on div "OPHTHALMOLOGIST CONSULTATION FIRST VISIT" at bounding box center [182, 69] width 71 height 16
type input "30000"
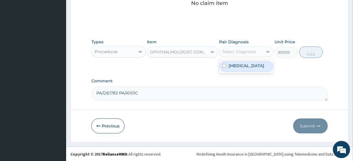
drag, startPoint x: 247, startPoint y: 52, endPoint x: 249, endPoint y: 67, distance: 14.5
click at [249, 57] on div "option Myopia, selected. option Myopia focused, 1 of 1. 1 result available. Use…" at bounding box center [246, 51] width 54 height 11
click at [249, 67] on div "Myopia" at bounding box center [246, 67] width 54 height 12
checkbox input "true"
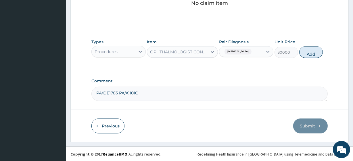
click at [313, 49] on button "Add" at bounding box center [311, 53] width 24 height 12
type input "0"
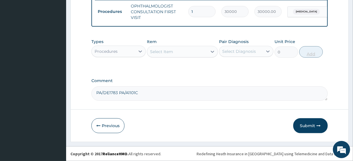
scroll to position [238, 0]
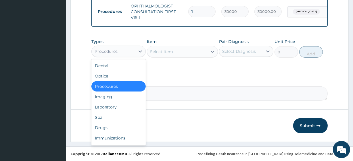
click at [129, 53] on div "Procedures" at bounding box center [113, 51] width 43 height 9
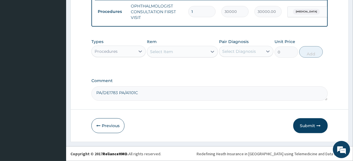
click at [262, 87] on textarea "PA/DE1783 PA/A1101C" at bounding box center [209, 94] width 236 height 14
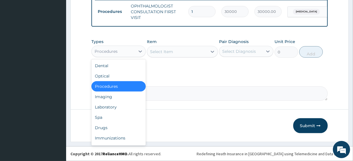
click at [134, 54] on div "Procedures" at bounding box center [113, 51] width 43 height 9
click at [129, 104] on div "Laboratory" at bounding box center [118, 107] width 54 height 10
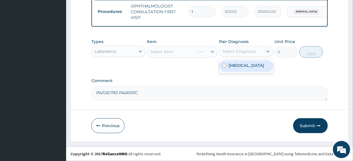
click at [240, 49] on div "Select Diagnosis" at bounding box center [239, 52] width 34 height 6
click at [247, 69] on div "Myopia" at bounding box center [246, 66] width 54 height 12
checkbox input "true"
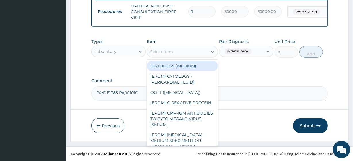
click at [179, 52] on div "Select Item" at bounding box center [177, 51] width 60 height 9
paste input "CHEST (PA) X-RAY ELECTROLYTES/UREA/CREATININE FASTING BLOOD GLUCOSE / RANDOM BL…"
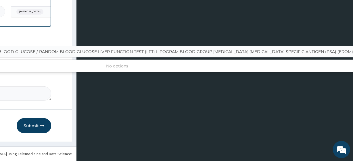
scroll to position [0, 7]
type input "(EROM) VISUAL ACUITY"
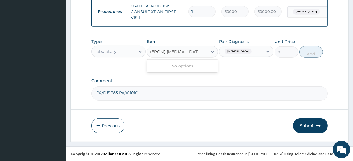
scroll to position [0, 0]
click at [159, 50] on div "Select Item" at bounding box center [161, 52] width 23 height 6
paste input "CHEST (PA) X-RAY ELECTROLYTES/UREA/CREATININE FASTING BLOOD GLUCOSE / RANDOM BL…"
type input "CHEST (PA) X-RAY ELECTROLYTES/UREA/CREATININE FASTING BLOOD GLUCOSE / RANDOM BL…"
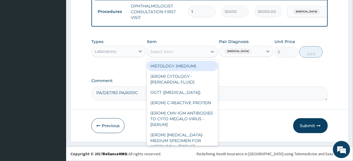
paste input "CHEST (PA) X-RAY ELECTROLYTES/UREA/CREATININE FASTING BLOOD GLUCOSE / RANDOM BL…"
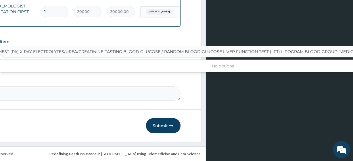
scroll to position [0, 3]
type input "PROSTATE SPECIFIC ANTIGEN (PSA)"
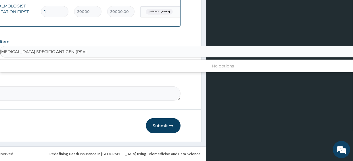
scroll to position [0, 0]
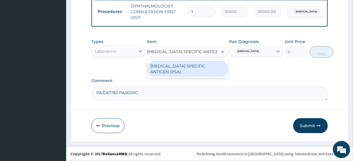
click at [163, 69] on div "PROSTATE SPECIFIC ANTIGEN (PSA)" at bounding box center [187, 69] width 81 height 16
type input "29659.5"
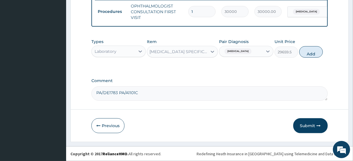
scroll to position [0, 1]
click at [206, 58] on div "Types Laboratory Item PROSTATE SPECIFIC ANTIGEN (PSA) Pair Diagnosis Myopia Uni…" at bounding box center [209, 48] width 236 height 25
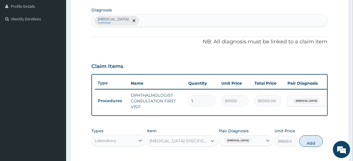
scroll to position [131, 0]
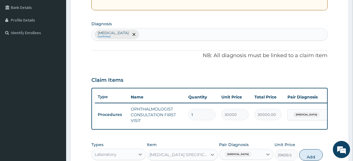
click at [136, 35] on div "Myopia Confirmed" at bounding box center [210, 34] width 236 height 12
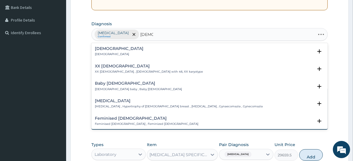
type input "male in"
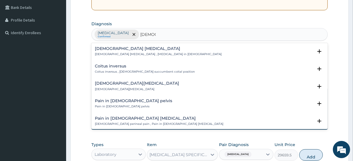
click at [116, 87] on p "Male infertility" at bounding box center [137, 89] width 84 height 4
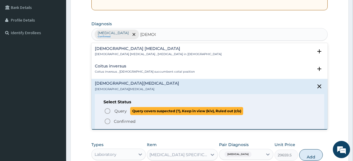
click at [129, 111] on p "Query Query covers suspected (?), Keep in view (kiv), Ruled out (r/o)" at bounding box center [178, 111] width 129 height 8
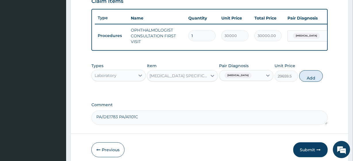
scroll to position [211, 0]
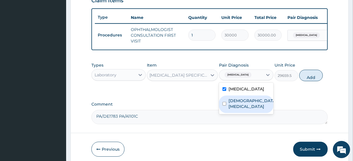
drag, startPoint x: 240, startPoint y: 80, endPoint x: 240, endPoint y: 106, distance: 25.6
click at [240, 81] on div "option Myopia, selected. option Male infertility focused, 2 of 2. 2 results ava…" at bounding box center [246, 75] width 54 height 11
click at [240, 106] on label "Male infertility" at bounding box center [252, 104] width 47 height 12
checkbox input "true"
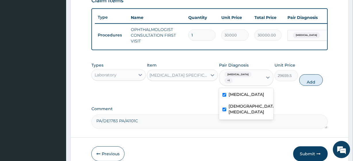
click at [242, 92] on label "Myopia" at bounding box center [247, 95] width 36 height 6
checkbox input "false"
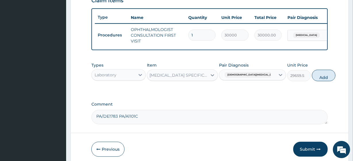
click at [316, 72] on div "Types Laboratory Item PROSTATE SPECIFIC ANTIGEN (PSA) Pair Diagnosis Male infer…" at bounding box center [209, 72] width 236 height 25
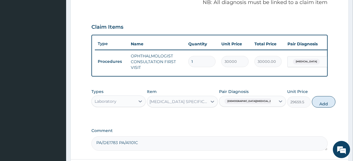
scroll to position [187, 0]
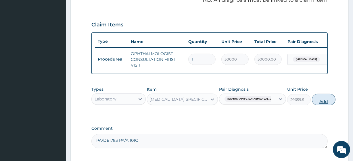
click at [312, 102] on button "Add" at bounding box center [324, 100] width 24 height 12
type input "0"
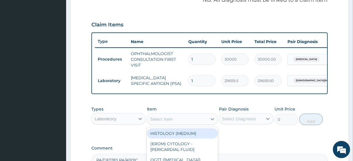
click at [161, 124] on div "Select Item" at bounding box center [177, 119] width 60 height 9
paste input "CHEST (PA) X-RAY ELECTROLYTES/UREA/CREATININE FASTING BLOOD GLUCOSE / RANDOM BL…"
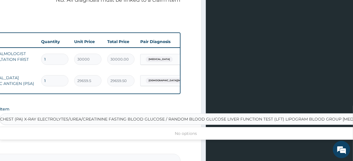
type input "URINALYSIS"
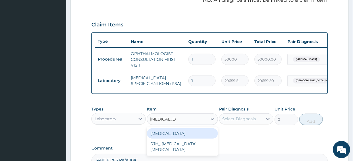
click at [165, 137] on div "URINALYSIS" at bounding box center [182, 134] width 71 height 10
type input "5808.52001953125"
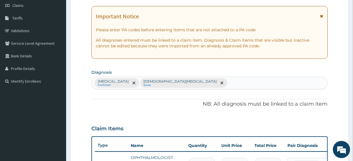
click at [175, 85] on div "Myopia Confirmed Male infertility Query" at bounding box center [210, 83] width 236 height 12
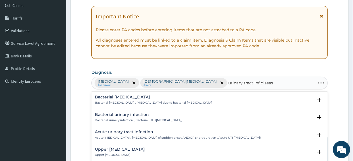
type input "urinary tract inf disease"
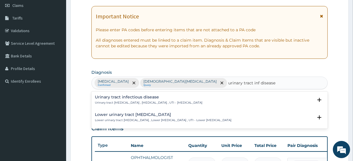
click at [124, 102] on p "Urinary tract infectious disease , Urinary tract infection , UTI - Urinary trac…" at bounding box center [149, 103] width 108 height 4
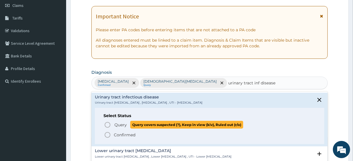
click at [129, 122] on p "Query Query covers suspected (?), Keep in view (kiv), Ruled out (r/o)" at bounding box center [178, 125] width 129 height 8
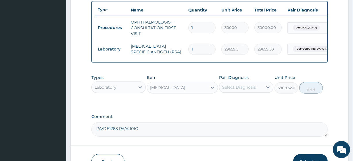
scroll to position [219, 0]
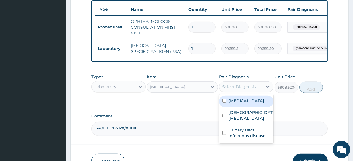
click at [243, 92] on div "Select Diagnosis" at bounding box center [246, 86] width 54 height 11
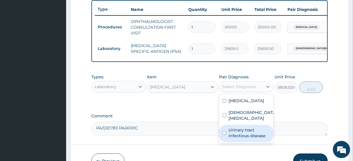
drag, startPoint x: 253, startPoint y: 127, endPoint x: 290, endPoint y: 106, distance: 42.8
click at [253, 127] on label "Urinary tract infectious disease" at bounding box center [249, 133] width 41 height 12
checkbox input "true"
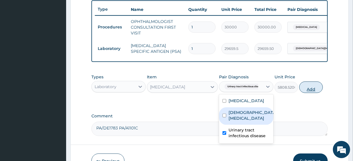
click at [321, 92] on button "Add" at bounding box center [311, 88] width 24 height 12
type input "0"
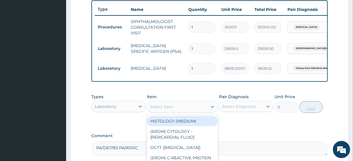
click at [173, 106] on div "Select Item" at bounding box center [177, 106] width 60 height 9
paste input "CHEST (PA) X-RAY ELECTROLYTES/UREA/CREATININE FASTING BLOOD GLUCOSE / RANDOM BL…"
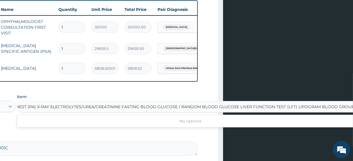
scroll to position [0, 3]
type input "BLOOD GROUP"
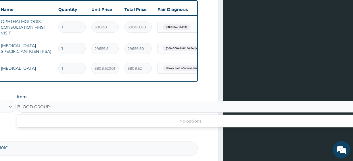
scroll to position [0, 0]
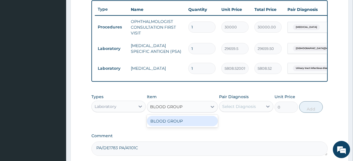
click at [186, 123] on div "BLOOD GROUP" at bounding box center [182, 121] width 71 height 10
type input "2855.33447265625"
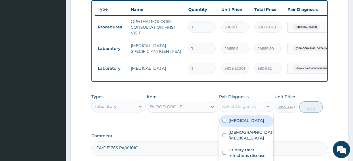
click at [223, 110] on div "Select Diagnosis" at bounding box center [239, 107] width 34 height 6
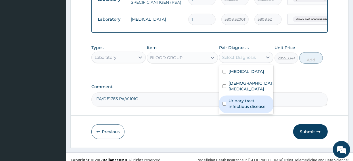
scroll to position [268, 0]
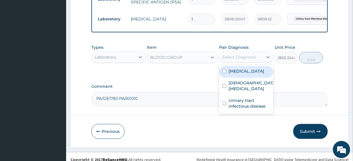
click at [254, 62] on div "Select Diagnosis" at bounding box center [240, 57] width 43 height 9
click at [255, 72] on div "Myopia" at bounding box center [246, 72] width 54 height 12
checkbox input "true"
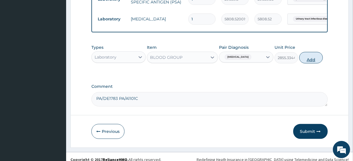
click at [311, 60] on button "Add" at bounding box center [311, 58] width 24 height 12
type input "0"
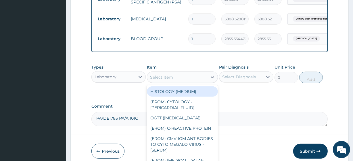
click at [156, 80] on div "Select Item" at bounding box center [161, 78] width 23 height 6
paste input "CHEST (PA) X-RAY ELECTROLYTES/UREA/CREATININE FASTING BLOOD GLUCOSE / RANDOM BL…"
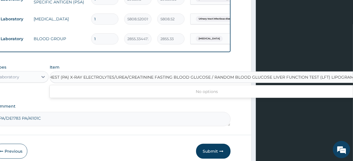
scroll to position [0, 3]
type input "LIPOGRAM"
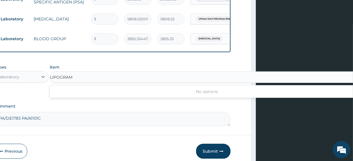
scroll to position [0, 0]
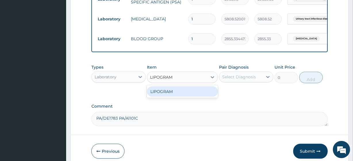
click at [168, 95] on div "LIPOGRAM" at bounding box center [182, 92] width 71 height 10
type input "11779.4384765625"
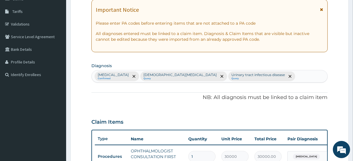
scroll to position [74, 0]
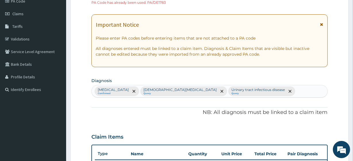
click at [240, 89] on div "Myopia Confirmed Male infertility Query Urinary tract infectious disease Query" at bounding box center [210, 91] width 236 height 12
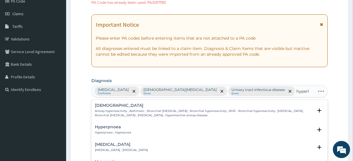
type input "hyperli"
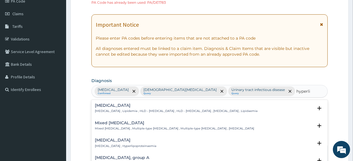
click at [152, 114] on div "Hyperlipidemia Hyperlipidemia , Lipidemia , HLD - Hyperlipidemia , HLD - Hyperl…" at bounding box center [209, 110] width 229 height 13
click at [148, 111] on p "Hyperlipidemia , Lipidemia , HLD - Hyperlipidemia , HLD - Hyperlipidaemia , Hyp…" at bounding box center [176, 111] width 163 height 4
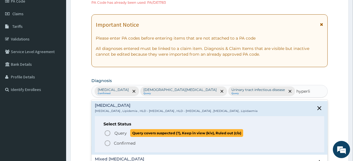
click at [150, 133] on span "Query covers suspected (?), Keep in view (kiv), Ruled out (r/o)" at bounding box center [186, 133] width 113 height 8
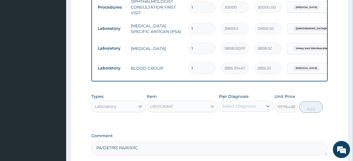
scroll to position [254, 0]
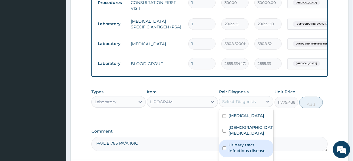
drag, startPoint x: 245, startPoint y: 93, endPoint x: 249, endPoint y: 142, distance: 49.6
click at [249, 107] on div "option Myopia, selected. option Urinary tract infectious disease focused, 3 of …" at bounding box center [246, 101] width 54 height 11
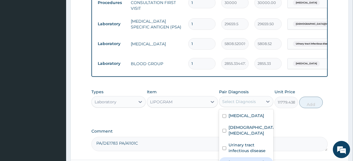
click at [249, 160] on label "Hyperlipidemia" at bounding box center [247, 163] width 36 height 6
checkbox input "true"
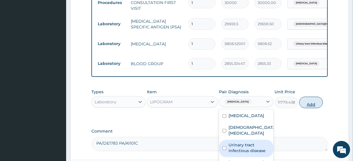
click at [313, 98] on button "Add" at bounding box center [311, 103] width 24 height 12
type input "0"
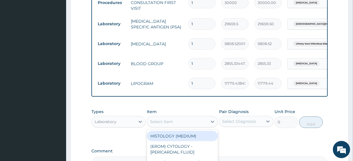
click at [184, 117] on div "Select Item" at bounding box center [177, 121] width 60 height 9
paste input "CHEST (PA) X-RAY ELECTROLYTES/UREA/CREATININE FASTING BLOOD GLUCOSE / RANDOM BL…"
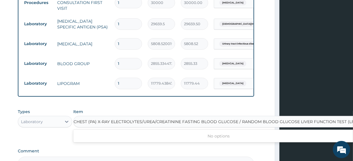
scroll to position [0, 7]
type input "LIVER FUNCTION TEST (LFT)"
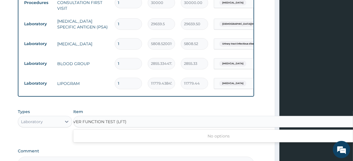
scroll to position [0, 0]
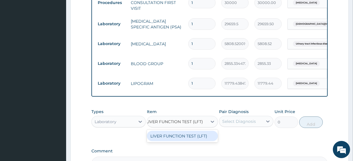
click at [192, 131] on div "LIVER FUNCTION TEST (LFT)" at bounding box center [182, 136] width 71 height 10
type input "22244.625"
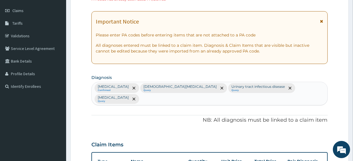
scroll to position [62, 0]
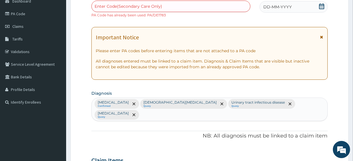
click at [276, 108] on div "Myopia Confirmed Male infertility Query Urinary tract infectious disease Query …" at bounding box center [210, 109] width 236 height 23
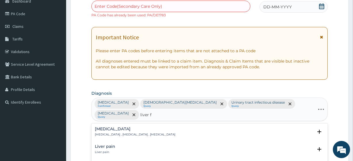
type input "liver fu"
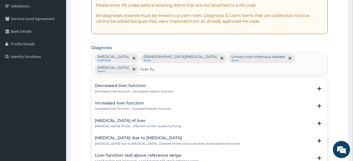
scroll to position [0, 0]
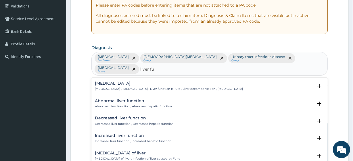
click at [114, 99] on h4 "Abnormal liver function" at bounding box center [133, 101] width 77 height 4
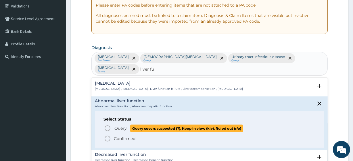
click at [136, 125] on span "Query covers suspected (?), Keep in view (kiv), Ruled out (r/o)" at bounding box center [186, 129] width 113 height 8
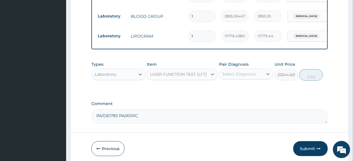
scroll to position [303, 0]
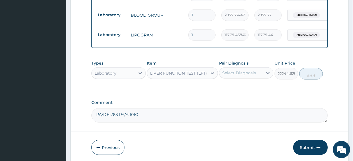
click at [240, 75] on div "Select Diagnosis" at bounding box center [239, 73] width 34 height 6
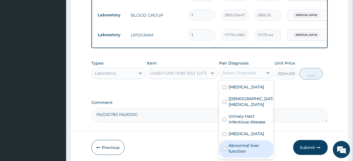
click at [253, 143] on label "Abnormal liver function" at bounding box center [249, 149] width 41 height 12
checkbox input "true"
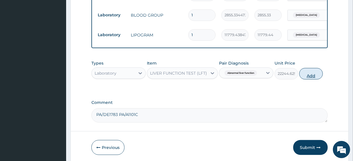
click at [310, 80] on button "Add" at bounding box center [311, 74] width 24 height 12
type input "0"
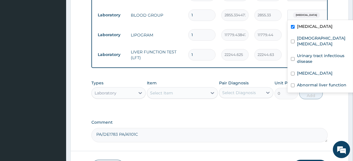
click at [298, 12] on span "Myopia" at bounding box center [306, 15] width 27 height 6
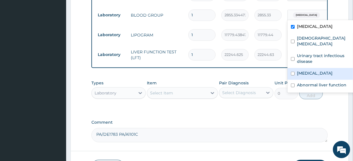
click at [313, 70] on label "Hyperlipidemia" at bounding box center [315, 73] width 36 height 6
checkbox input "true"
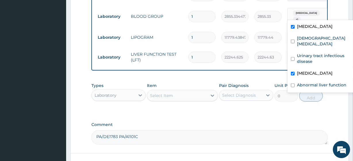
click at [301, 24] on label "Myopia" at bounding box center [315, 27] width 36 height 6
checkbox input "false"
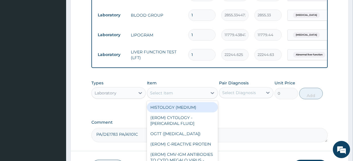
click at [177, 94] on div "Select Item" at bounding box center [177, 93] width 60 height 9
paste input "CHEST (PA) X-RAY ELECTROLYTES/UREA/CREATININE FASTING BLOOD GLUCOSE / RANDOM BL…"
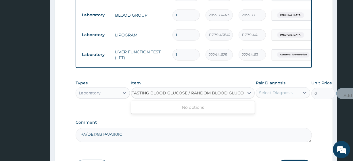
scroll to position [0, 6]
type input "FASTING BLOOD GLUCOSE / RANDOM BLOOD GLUCOSE"
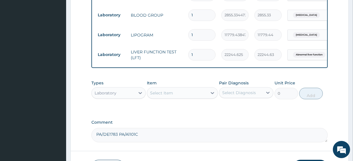
scroll to position [0, 0]
click at [170, 124] on label "Comment" at bounding box center [209, 122] width 236 height 5
click at [170, 128] on textarea "PA/DE1783 PA/A1101C" at bounding box center [209, 135] width 236 height 14
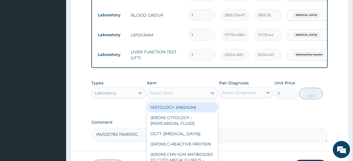
click at [174, 94] on div "Select Item" at bounding box center [177, 93] width 60 height 9
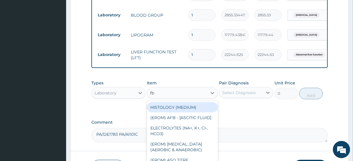
type input "fbs"
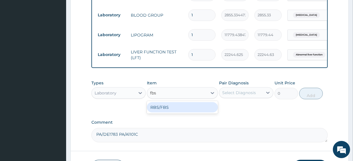
drag, startPoint x: 176, startPoint y: 103, endPoint x: 179, endPoint y: 113, distance: 10.4
click at [179, 113] on div "RBS/FBS" at bounding box center [182, 107] width 71 height 13
click at [179, 113] on div "RBS/FBS" at bounding box center [182, 107] width 71 height 10
type input "3240"
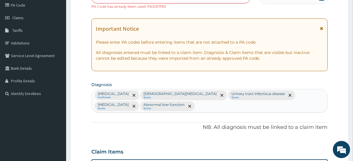
scroll to position [61, 0]
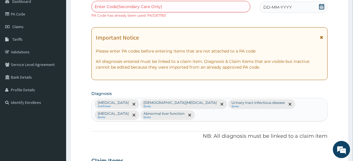
click at [145, 115] on div "Myopia Confirmed Male infertility Query Urinary tract infectious disease Query …" at bounding box center [210, 109] width 236 height 23
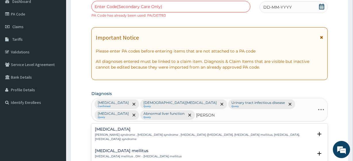
type input "diab mell"
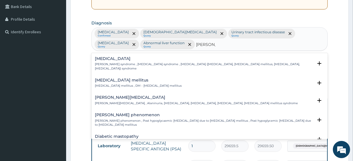
click at [130, 78] on h4 "Diabetes mellitus" at bounding box center [138, 80] width 87 height 4
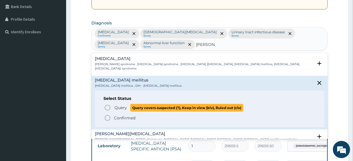
click at [129, 108] on p "Query Query covers suspected (?), Keep in view (kiv), Ruled out (r/o)" at bounding box center [178, 108] width 129 height 8
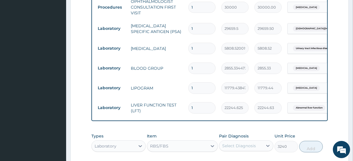
scroll to position [255, 0]
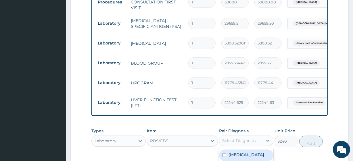
click at [233, 144] on div "Select Diagnosis" at bounding box center [239, 141] width 34 height 6
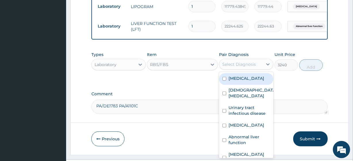
scroll to position [337, 0]
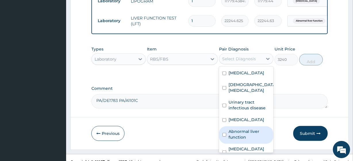
click at [243, 142] on div "Abnormal liver function" at bounding box center [246, 136] width 54 height 18
checkbox input "true"
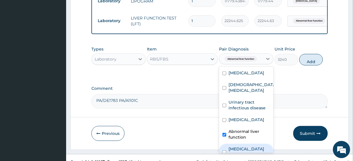
click at [246, 149] on label "Diabetes mellitus" at bounding box center [249, 152] width 41 height 12
checkbox input "true"
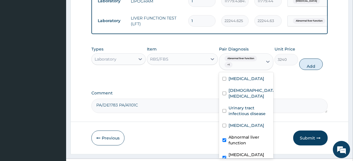
click at [245, 140] on label "Abnormal liver function" at bounding box center [249, 141] width 41 height 12
checkbox input "false"
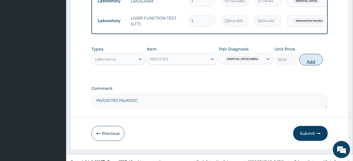
click at [311, 66] on button "Add" at bounding box center [311, 60] width 24 height 12
type input "0"
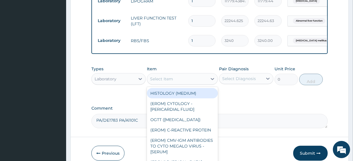
click at [169, 82] on div "Select Item" at bounding box center [161, 79] width 23 height 6
paste input "CHEST (PA) X-RAY ELECTROLYTES/UREA/CREATININE"
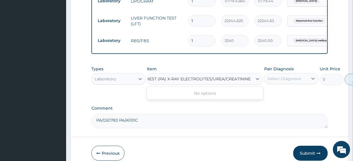
scroll to position [0, 3]
type input "ELECTROLYTES/UREA/CREATININE"
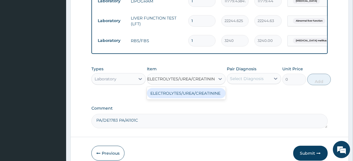
click at [184, 99] on div "ELECTROLYTES/UREA/CREATININE" at bounding box center [186, 93] width 79 height 10
type input "20533.5"
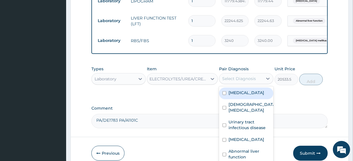
click at [234, 82] on div "Select Diagnosis" at bounding box center [239, 79] width 34 height 6
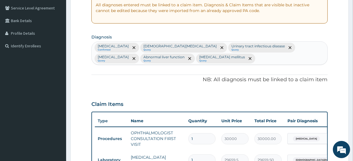
scroll to position [128, 0]
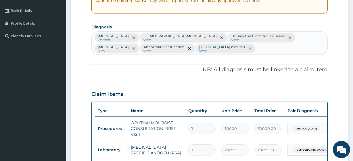
click at [175, 51] on div "Myopia Confirmed Male infertility Query Urinary tract infectious disease Query …" at bounding box center [210, 43] width 236 height 23
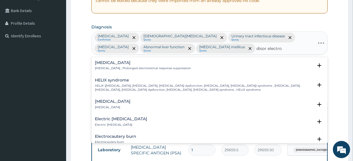
type input "disor electrol"
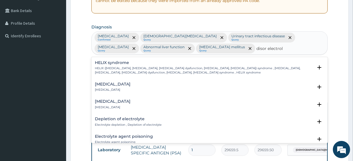
click at [127, 98] on div "Disorder of electrolytes Disorder of electrolytes Select Status Query Query cov…" at bounding box center [209, 106] width 236 height 18
click at [128, 102] on h4 "Disorder of electrolytes" at bounding box center [113, 102] width 36 height 4
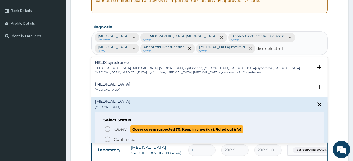
click at [138, 126] on span "Query covers suspected (?), Keep in view (kiv), Ruled out (r/o)" at bounding box center [186, 130] width 113 height 8
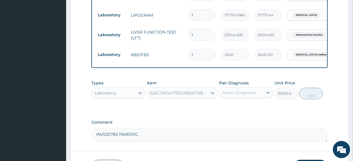
scroll to position [345, 0]
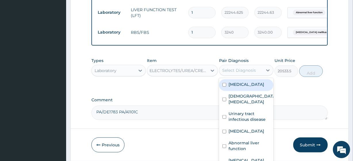
click at [256, 75] on div "Select Diagnosis" at bounding box center [240, 70] width 43 height 9
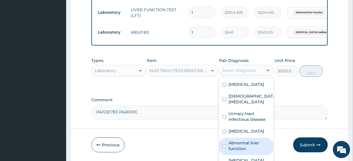
scroll to position [16, 0]
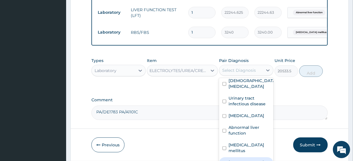
click at [255, 158] on div "Disorder of electrolytes" at bounding box center [246, 164] width 54 height 12
checkbox input "true"
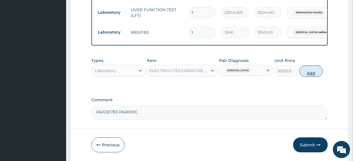
click at [305, 74] on button "Add" at bounding box center [311, 72] width 24 height 12
type input "0"
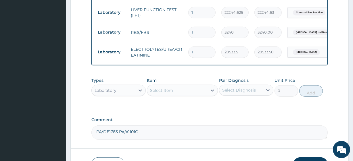
scroll to position [0, 0]
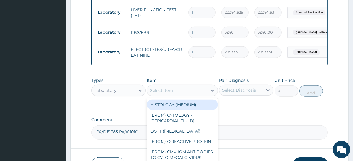
click at [159, 93] on div "Select Item" at bounding box center [161, 91] width 23 height 6
paste input "CHEST (PA) X-RAY"
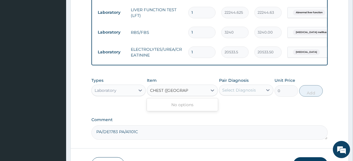
type input "CHEST (PA) X-RAY"
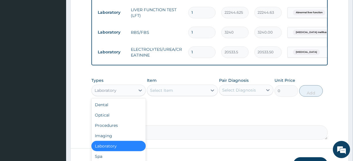
click at [100, 93] on div "Laboratory" at bounding box center [106, 91] width 22 height 6
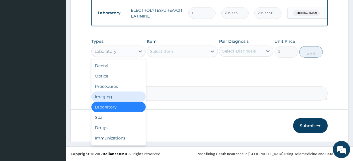
click at [111, 95] on div "Imaging" at bounding box center [118, 97] width 54 height 10
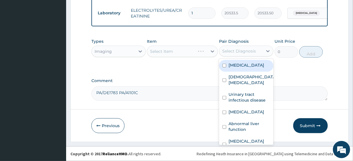
click at [248, 47] on div "Select Diagnosis" at bounding box center [240, 51] width 43 height 9
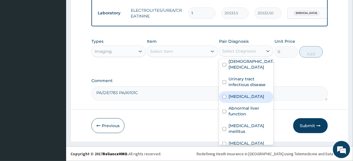
click at [243, 95] on div "Hyperlipidemia" at bounding box center [246, 97] width 54 height 12
checkbox input "true"
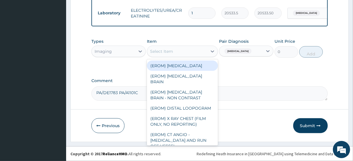
click at [194, 53] on div "Select Item" at bounding box center [177, 51] width 60 height 9
paste input "CHEST (PA) X-RAY"
type input "CHEST (PA) X-RAY"
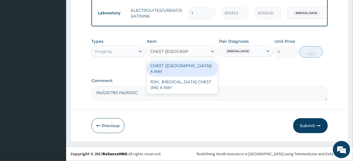
click at [198, 67] on div "CHEST (PA) X-RAY" at bounding box center [182, 69] width 71 height 16
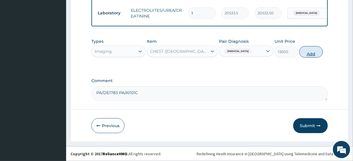
click at [307, 55] on button "Add" at bounding box center [311, 52] width 24 height 12
type input "0"
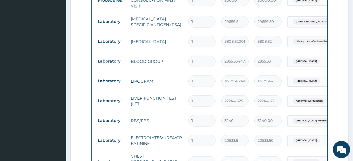
scroll to position [408, 0]
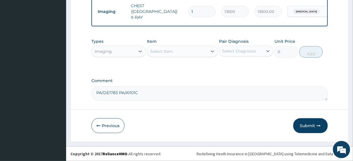
click at [93, 93] on textarea "PA/DE1783 PA/A1101C" at bounding box center [209, 94] width 236 height 14
click at [167, 95] on textarea "PA CODE PA/DE1783 PA/A1101C" at bounding box center [209, 94] width 236 height 14
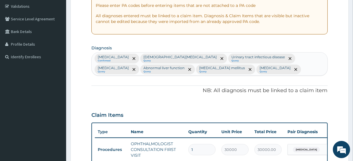
scroll to position [0, 0]
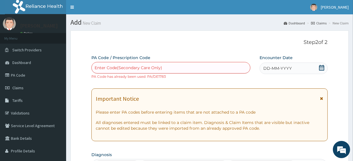
type textarea "PA CODE PA/DE1783 PA/A1101C. MARCH 1 2024"
click at [326, 66] on div "DD-MM-YYYY" at bounding box center [294, 69] width 68 height 12
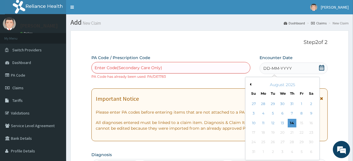
scroll to position [41, 0]
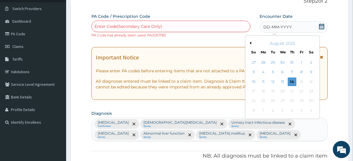
click at [272, 43] on div "August 2025" at bounding box center [282, 44] width 69 height 6
click at [250, 42] on div "Previous Month August 2025 Su Mo Tu We Th Fr Sa 27 28 29 30 31 1 2 3 4 5 6 7 8 …" at bounding box center [282, 77] width 75 height 83
click at [250, 42] on button "Previous Month" at bounding box center [250, 43] width 3 height 3
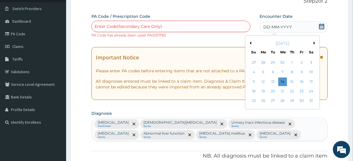
click at [250, 42] on button "Previous Month" at bounding box center [250, 43] width 3 height 3
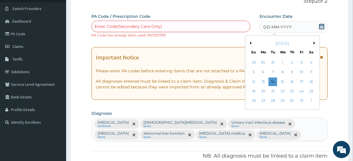
click at [250, 42] on button "Previous Month" at bounding box center [250, 43] width 3 height 3
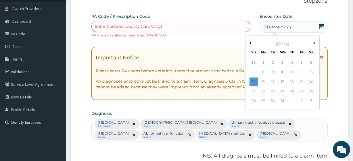
click at [250, 42] on button "Previous Month" at bounding box center [250, 43] width 3 height 3
click at [302, 62] on div "1" at bounding box center [301, 62] width 9 height 9
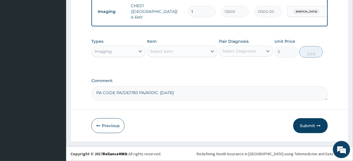
scroll to position [2, 0]
click at [300, 121] on button "Submit" at bounding box center [310, 126] width 35 height 15
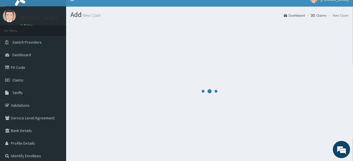
scroll to position [7, 0]
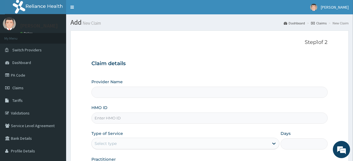
type input "R-Jolad Plus"
click at [155, 87] on input "R-Jolad Plus" at bounding box center [209, 92] width 236 height 11
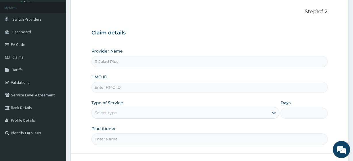
scroll to position [33, 0]
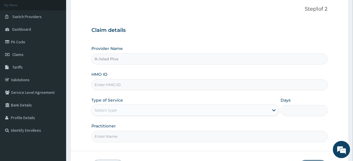
click at [135, 88] on input "HMO ID" at bounding box center [209, 84] width 236 height 11
paste input "PZC/10008/A"
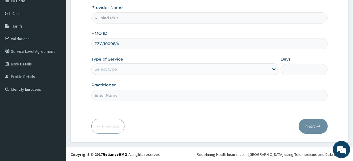
type input "PZC/10008/A"
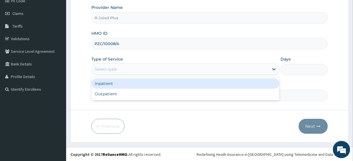
drag, startPoint x: 130, startPoint y: 70, endPoint x: 125, endPoint y: 95, distance: 25.1
click at [125, 75] on div "option Inpatient focused, 1 of 2. 2 results available. Use Up and Down to choos…" at bounding box center [185, 70] width 188 height 12
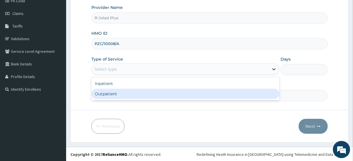
click at [125, 95] on div "Outpatient" at bounding box center [185, 94] width 188 height 10
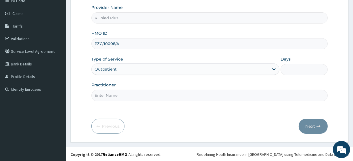
type input "1"
click at [125, 95] on input "Practitioner" at bounding box center [209, 95] width 236 height 11
type input "[PERSON_NAME]"
click at [308, 120] on button "Next" at bounding box center [313, 126] width 29 height 15
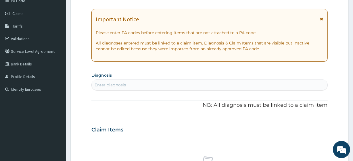
scroll to position [0, 0]
click at [136, 88] on div "Enter diagnosis" at bounding box center [210, 85] width 236 height 9
type input "AC UPP RES"
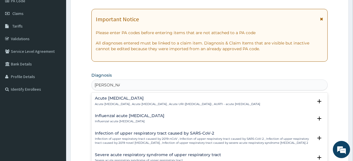
click at [117, 100] on h4 "Acute upper respiratory infection" at bounding box center [177, 98] width 165 height 4
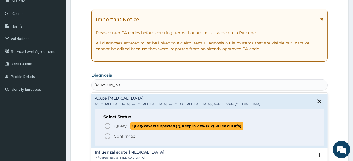
click at [121, 128] on span "Query" at bounding box center [120, 126] width 12 height 6
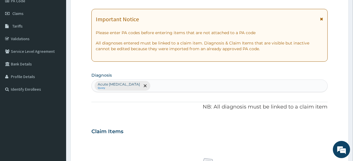
click at [131, 116] on div "PA Code / Prescription Code Enter Code(Secondary Care Only) Encounter Date DD-M…" at bounding box center [209, 129] width 236 height 299
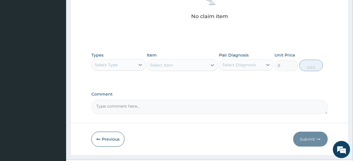
scroll to position [253, 0]
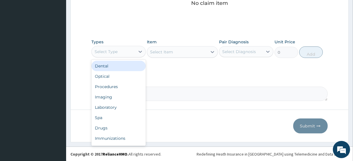
click at [105, 48] on div "Select Type" at bounding box center [113, 51] width 43 height 9
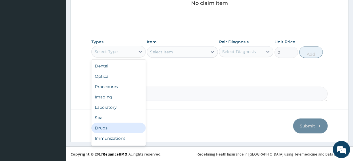
click at [108, 129] on div "Drugs" at bounding box center [118, 128] width 54 height 10
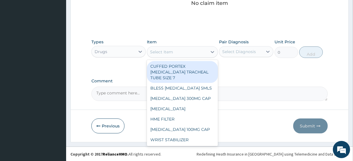
click at [188, 48] on div "Select Item" at bounding box center [177, 51] width 60 height 9
paste input "PZC/10008/A"
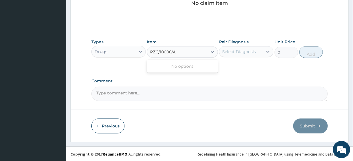
type input "PZC/10008/A"
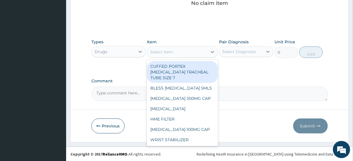
click at [171, 51] on div "Select Item" at bounding box center [161, 52] width 23 height 6
paste input "oldEMZOLYN COUGH ADULT SYR oldAMOXICILLIN CLAVULANIC ACID 625MG TAB"
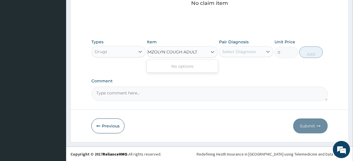
scroll to position [0, 0]
type input "COUG"
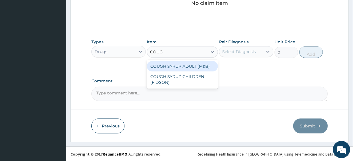
click at [182, 64] on div "COUGH SYRUP ADULT (M&B)" at bounding box center [182, 66] width 71 height 10
type input "1500"
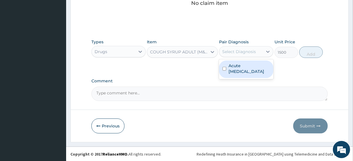
click at [232, 52] on div "Select Diagnosis" at bounding box center [239, 52] width 34 height 6
click at [246, 69] on label "Acute upper respiratory infection" at bounding box center [249, 69] width 41 height 12
checkbox input "true"
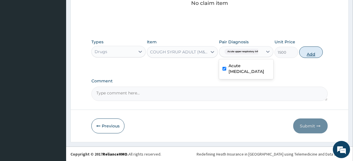
click at [310, 51] on button "Add" at bounding box center [311, 53] width 24 height 12
type input "0"
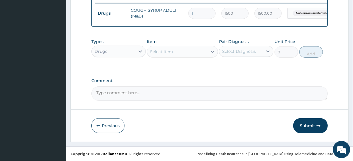
scroll to position [230, 0]
click at [165, 49] on div "Select Item" at bounding box center [161, 52] width 23 height 6
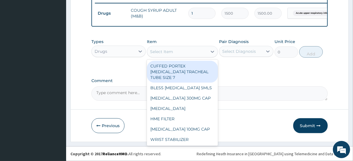
paste input "AMOXICILLIN CLAVULANIC ACID 625MG TAB"
type input "AMOXICILLIN CLAVULANIC ACID 625MG TAB"
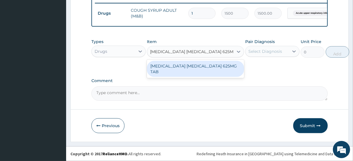
scroll to position [0, 7]
click at [176, 65] on div "AMOXICILLIN CLAVULANIC ACID 625MG TAB" at bounding box center [195, 69] width 97 height 16
type input "597.1400146484375"
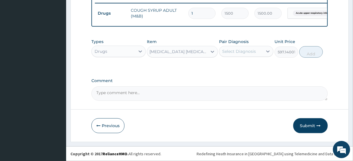
scroll to position [0, 1]
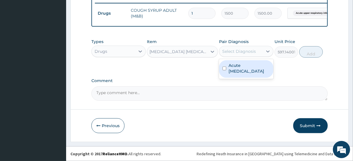
click at [244, 55] on div "Select Diagnosis" at bounding box center [240, 51] width 43 height 9
click at [249, 68] on label "Acute upper respiratory infection" at bounding box center [249, 69] width 41 height 12
checkbox input "true"
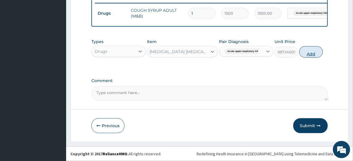
click at [301, 53] on button "Add" at bounding box center [311, 52] width 24 height 12
type input "0"
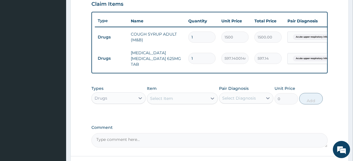
scroll to position [201, 0]
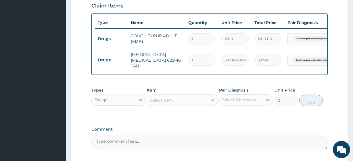
type input "10"
type input "5971.40"
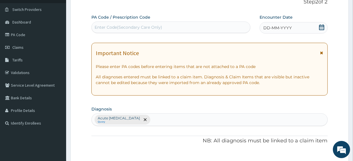
scroll to position [0, 0]
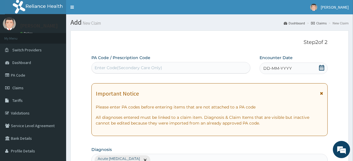
type input "10"
click at [316, 68] on div "DD-MM-YYYY" at bounding box center [294, 69] width 68 height 12
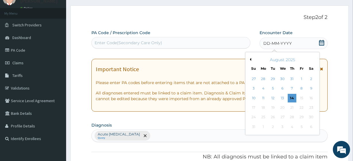
scroll to position [28, 0]
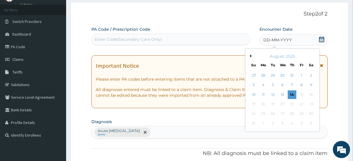
click at [249, 55] on button "Previous Month" at bounding box center [250, 56] width 3 height 3
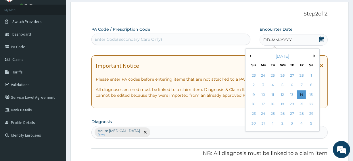
click at [249, 55] on button "Previous Month" at bounding box center [250, 56] width 3 height 3
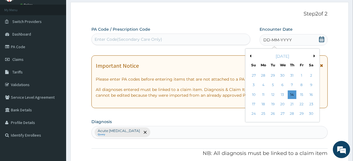
click at [249, 55] on button "Previous Month" at bounding box center [250, 56] width 3 height 3
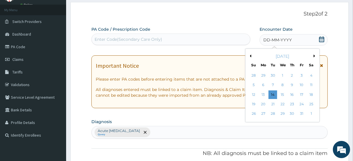
click at [249, 55] on button "Previous Month" at bounding box center [250, 56] width 3 height 3
click at [298, 74] on div "1" at bounding box center [301, 75] width 9 height 9
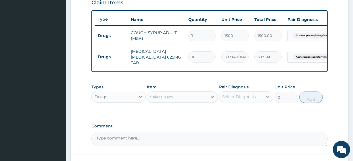
scroll to position [253, 0]
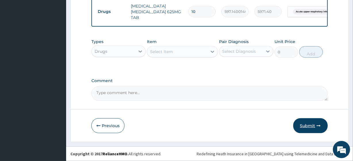
click at [308, 125] on button "Submit" at bounding box center [310, 126] width 35 height 15
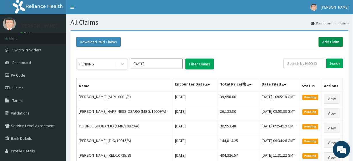
click at [329, 40] on link "Add Claim" at bounding box center [331, 42] width 24 height 10
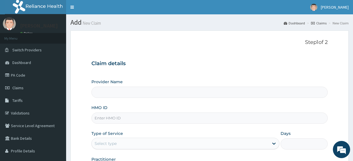
type input "R-Jolad Plus"
click at [18, 74] on link "PA Code" at bounding box center [33, 75] width 66 height 13
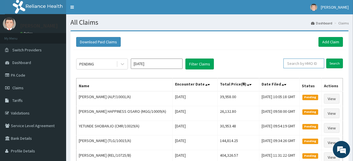
click at [297, 66] on input "text" at bounding box center [304, 64] width 41 height 10
paste input "KDB/10027/C"
click at [342, 64] on input "Search" at bounding box center [335, 64] width 17 height 10
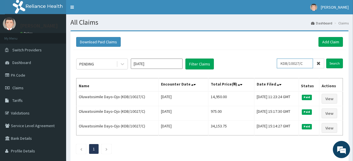
click at [296, 62] on input "KDB/10027/C" at bounding box center [295, 64] width 36 height 10
paste input "A"
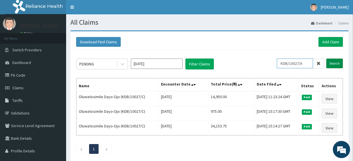
type input "KDB/10027/A"
click at [339, 65] on input "Search" at bounding box center [335, 64] width 17 height 10
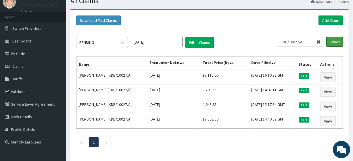
scroll to position [23, 0]
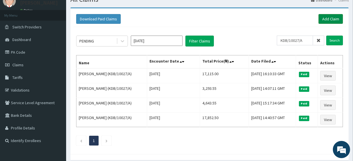
click at [334, 16] on link "Add Claim" at bounding box center [331, 19] width 24 height 10
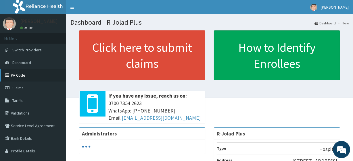
click at [23, 75] on link "PA Code" at bounding box center [33, 75] width 66 height 13
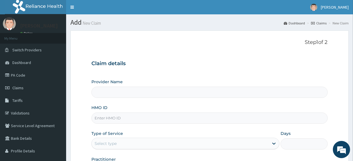
type input "R-Jolad Plus"
click at [134, 114] on input "HMO ID" at bounding box center [209, 118] width 236 height 11
paste input "COW/10026/A"
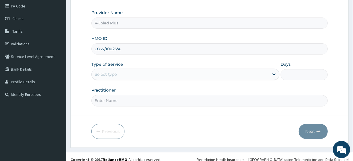
scroll to position [75, 0]
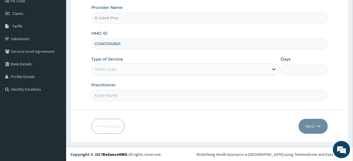
type input "COW/10026/A"
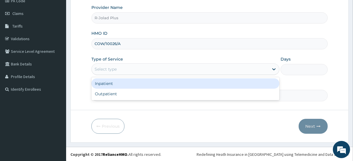
click at [135, 71] on div "Select type" at bounding box center [180, 69] width 177 height 9
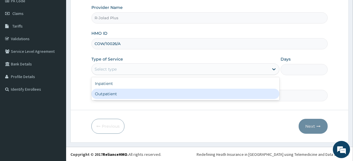
click at [138, 95] on div "Outpatient" at bounding box center [185, 94] width 188 height 10
type input "1"
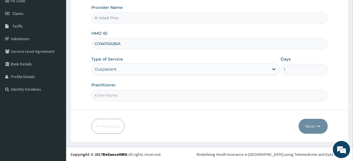
drag, startPoint x: 138, startPoint y: 95, endPoint x: 142, endPoint y: 73, distance: 22.3
click at [142, 73] on div "Provider Name R-Jolad Plus HMO ID COW/10026/A Type of Service Outpatient Days 1…" at bounding box center [209, 53] width 236 height 97
type input "Dr Daniel"
click at [311, 133] on button "Next" at bounding box center [313, 126] width 29 height 15
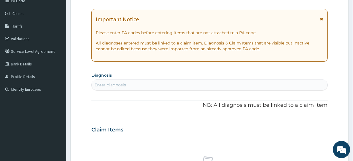
click at [152, 84] on div "Enter diagnosis" at bounding box center [210, 85] width 236 height 9
type input "INSOM"
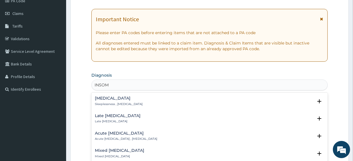
click at [129, 100] on h4 "Insomnia" at bounding box center [119, 98] width 48 height 4
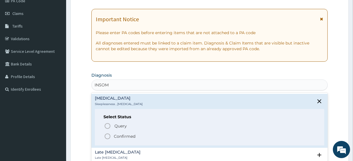
click at [125, 137] on p "Confirmed" at bounding box center [125, 137] width 22 height 6
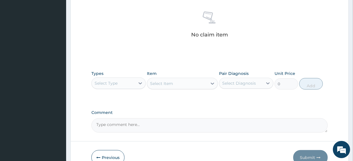
scroll to position [253, 0]
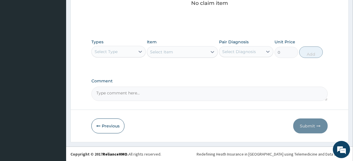
click at [104, 57] on div "Types Select Type" at bounding box center [118, 48] width 54 height 19
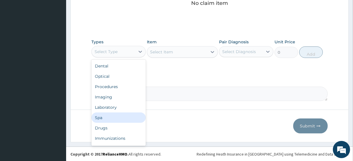
drag, startPoint x: 109, startPoint y: 51, endPoint x: 112, endPoint y: 133, distance: 81.2
click at [112, 58] on div "option Spa focused, 6 of 10. 10 results available. Use Up and Down to choose op…" at bounding box center [118, 52] width 54 height 12
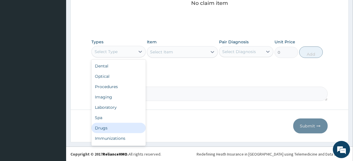
click at [112, 133] on div "Drugs" at bounding box center [118, 128] width 54 height 10
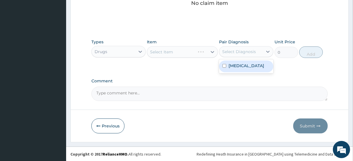
click at [249, 53] on div "Select Diagnosis" at bounding box center [239, 52] width 34 height 6
click at [247, 67] on label "Insomnia" at bounding box center [247, 66] width 36 height 6
checkbox input "true"
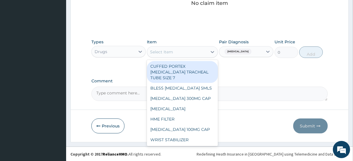
click at [196, 49] on div "Select Item" at bounding box center [177, 51] width 60 height 9
paste input "oldNEEDLE & SYRINGE 5ML"
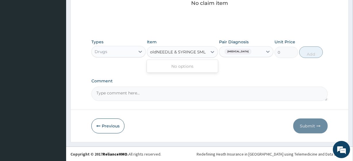
type input "NEEDLE & SYRINGE 5ML"
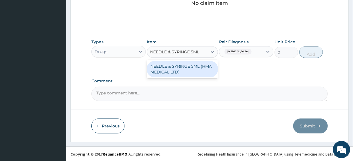
click at [205, 67] on div "NEEDLE & SYRINGE 5ML (HMA MEDICAL LTD)" at bounding box center [182, 69] width 71 height 16
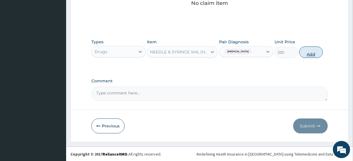
click at [306, 51] on button "Add" at bounding box center [311, 53] width 24 height 12
type input "0"
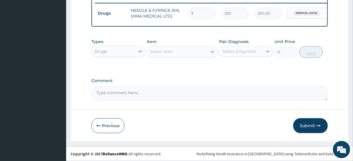
scroll to position [230, 0]
type input "2"
type input "440.00"
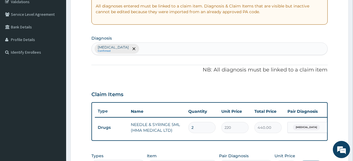
scroll to position [0, 0]
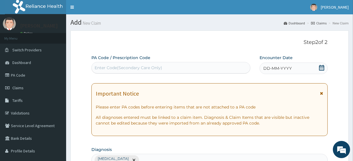
click at [319, 72] on span at bounding box center [322, 68] width 6 height 7
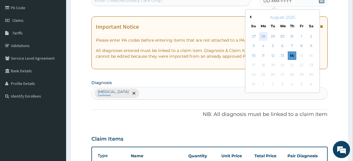
scroll to position [71, 0]
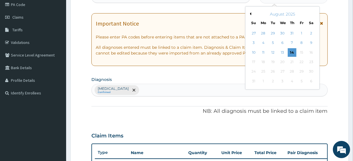
click at [249, 13] on button "Previous Month" at bounding box center [250, 13] width 3 height 3
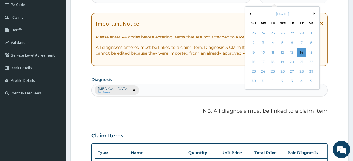
click at [249, 13] on button "Previous Month" at bounding box center [250, 13] width 3 height 3
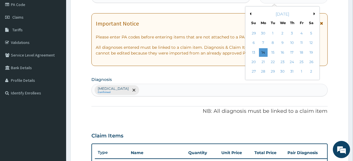
click at [249, 13] on button "Previous Month" at bounding box center [250, 13] width 3 height 3
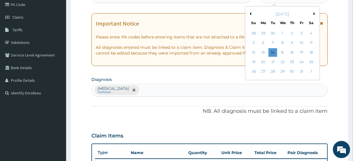
click at [249, 13] on button "Previous Month" at bounding box center [250, 13] width 3 height 3
click at [303, 33] on div "1" at bounding box center [301, 33] width 9 height 9
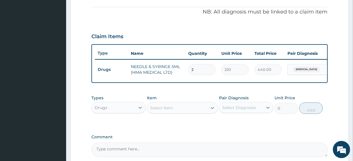
scroll to position [230, 0]
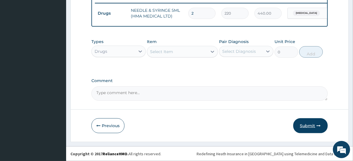
click at [308, 121] on button "Submit" at bounding box center [310, 126] width 35 height 15
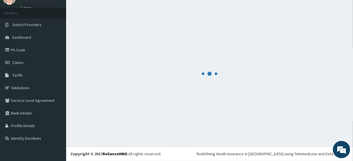
scroll to position [25, 0]
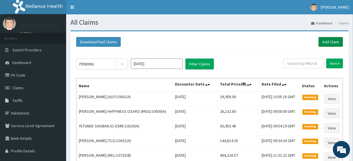
click at [334, 43] on link "Add Claim" at bounding box center [331, 42] width 24 height 10
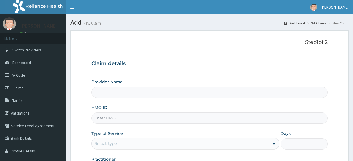
type input "R-Jolad Plus"
click at [130, 119] on input "HMO ID" at bounding box center [209, 118] width 236 height 11
paste input "ZIB/10006/B"
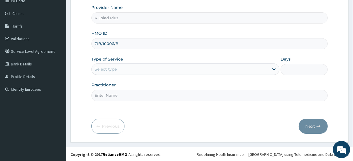
type input "ZIB/10006/B"
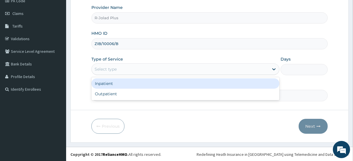
drag, startPoint x: 132, startPoint y: 66, endPoint x: 126, endPoint y: 87, distance: 21.6
click at [126, 75] on div "option Inpatient focused, 1 of 2. 2 results available. Use Up and Down to choos…" at bounding box center [185, 70] width 188 height 12
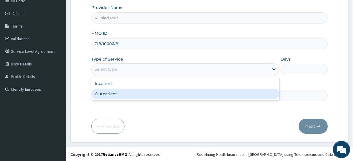
click at [123, 92] on div "Outpatient" at bounding box center [185, 94] width 188 height 10
type input "1"
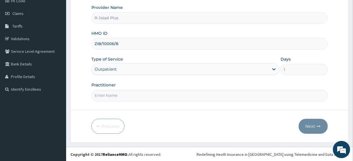
click at [125, 93] on input "Practitioner" at bounding box center [209, 95] width 236 height 11
type input "DR TEGA"
click at [298, 116] on form "Step 1 of 2 Claim details Provider Name R-Jolad Plus HMO ID ZIB/10006/B Type of…" at bounding box center [209, 49] width 278 height 187
click at [306, 131] on button "Next" at bounding box center [313, 126] width 29 height 15
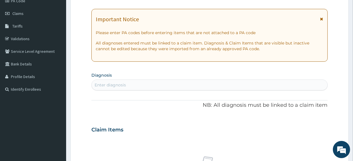
scroll to position [0, 0]
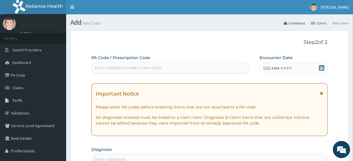
click at [319, 68] on icon at bounding box center [321, 68] width 5 height 6
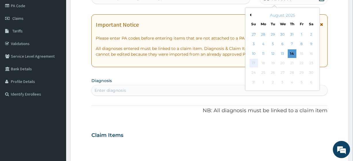
scroll to position [79, 0]
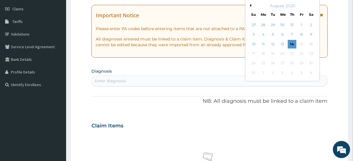
click at [249, 5] on button "Previous Month" at bounding box center [250, 5] width 3 height 3
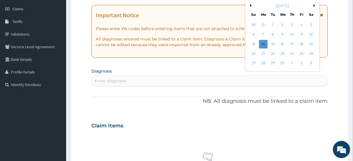
click at [249, 5] on button "Previous Month" at bounding box center [250, 5] width 3 height 3
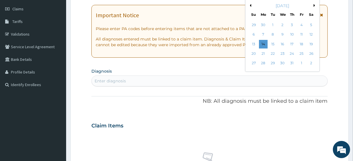
click at [249, 5] on button "Previous Month" at bounding box center [250, 5] width 3 height 3
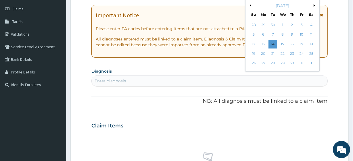
click at [249, 5] on button "Previous Month" at bounding box center [250, 5] width 3 height 3
click at [301, 22] on div "1" at bounding box center [301, 25] width 9 height 9
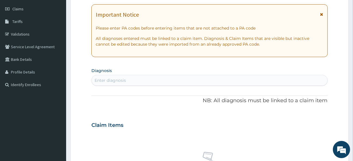
click at [148, 79] on div "Enter diagnosis" at bounding box center [210, 80] width 236 height 9
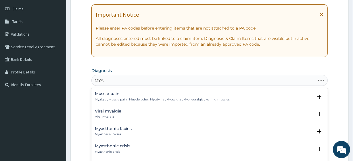
type input "MYAL"
click at [127, 98] on p "Myalgia , Muscle pain , Muscle ache , Myodynia , Myosalgia , Myoneuralgia , Ach…" at bounding box center [162, 100] width 135 height 4
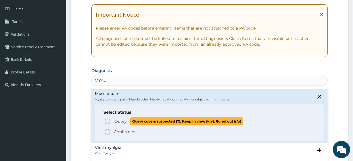
click at [129, 121] on p "Query Query covers suspected (?), Keep in view (kiv), Ruled out (r/o)" at bounding box center [178, 122] width 129 height 8
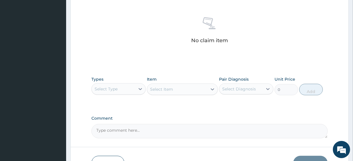
scroll to position [226, 0]
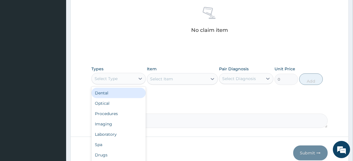
click at [105, 75] on div "Select Type" at bounding box center [113, 78] width 43 height 9
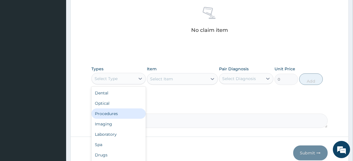
click at [112, 113] on div "Procedures" at bounding box center [118, 114] width 54 height 10
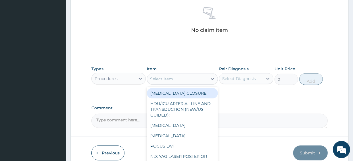
click at [160, 75] on div "Select Item" at bounding box center [177, 79] width 60 height 9
paste input "General Consultation (initial) oldDICLOMOL GEL (DICLOFENAC 1%) oldARTHROTEC GEN…"
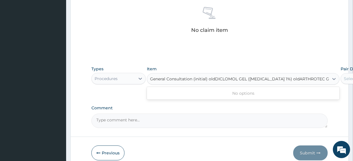
scroll to position [0, 7]
type input "General Consultation (initial)"
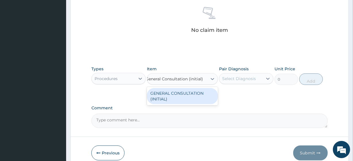
scroll to position [0, 4]
click at [174, 97] on div "GENERAL CONSULTATION (INITIAL)" at bounding box center [182, 96] width 71 height 16
type input "10800"
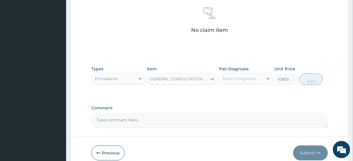
scroll to position [0, 1]
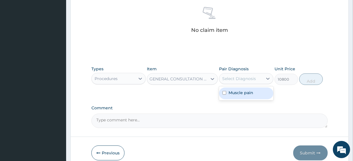
click at [232, 81] on div "Select Diagnosis" at bounding box center [240, 78] width 43 height 9
click at [240, 96] on div "Muscle pain" at bounding box center [246, 94] width 54 height 12
checkbox input "true"
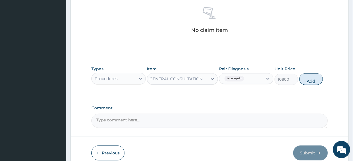
click at [303, 76] on div "Types Procedures Item GENERAL CONSULTATION (INITIAL) Pair Diagnosis Muscle pain…" at bounding box center [209, 75] width 236 height 25
click at [303, 76] on button "Add" at bounding box center [311, 80] width 24 height 12
type input "0"
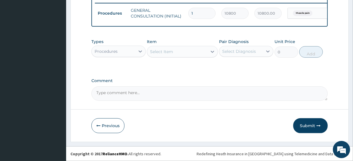
scroll to position [0, 0]
click at [102, 54] on div "Procedures" at bounding box center [106, 52] width 23 height 6
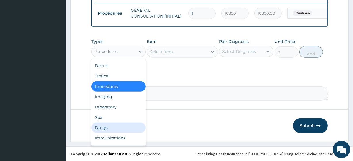
click at [110, 129] on div "Drugs" at bounding box center [118, 128] width 54 height 10
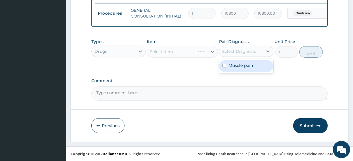
click at [254, 54] on div "Select Diagnosis" at bounding box center [239, 52] width 34 height 6
click at [253, 64] on div "Muscle pain" at bounding box center [246, 66] width 54 height 12
checkbox input "true"
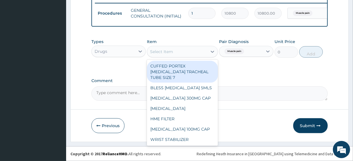
click at [178, 55] on div "Select Item" at bounding box center [177, 51] width 60 height 9
paste input "oldDICLOMOL GEL (DICLOFENAC 1%) oldARTHROTEC GENERIC"
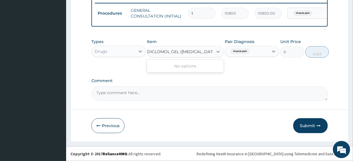
scroll to position [0, 7]
type input "DICLOMOL GEL (DICLOFENAC 1%)"
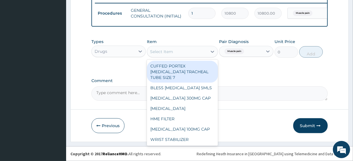
scroll to position [0, 0]
paste input "DICLOMOL GEL (DICLOFENAC 1%)"
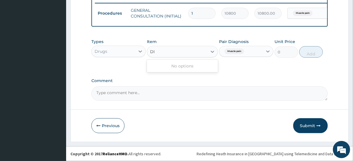
type input "D"
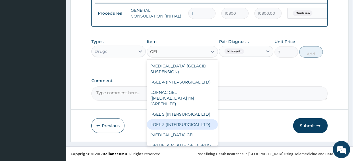
scroll to position [23, 0]
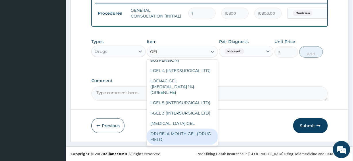
type input "GEL"
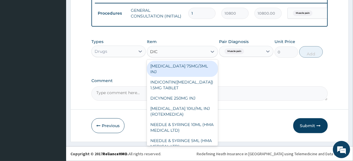
type input "DICL"
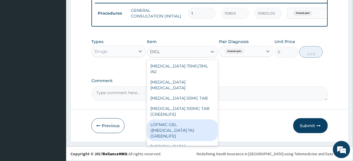
click at [185, 122] on div "LOFNAC GEL (DICLOFENAC 1%) (GREENLIFE)" at bounding box center [182, 131] width 71 height 22
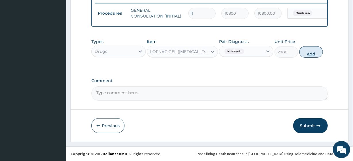
click at [311, 53] on button "Add" at bounding box center [311, 52] width 24 height 12
type input "0"
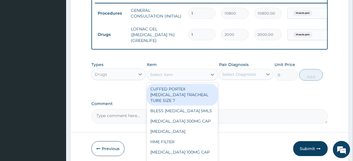
click at [166, 78] on div "Select Item" at bounding box center [161, 75] width 23 height 6
paste input "DICLOMOL GEL (DICLOFENAC 1%)"
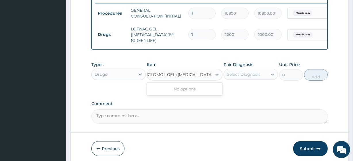
type input "DICLOMOL GEL (DICLOFENAC 1%)"
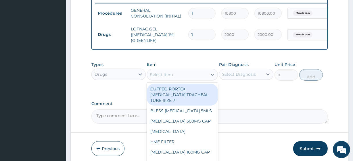
click at [166, 76] on div "Select Item" at bounding box center [161, 75] width 23 height 6
paste input "oldARTHROTEC GENERIC"
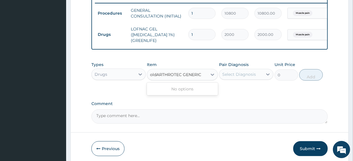
type input "ARTHROTEC GENERIC"
click at [179, 93] on div "ARTHROTEC GENERIC" at bounding box center [182, 89] width 71 height 10
type input "340"
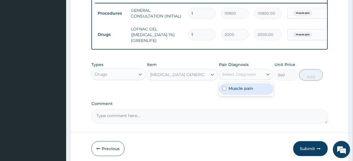
drag, startPoint x: 239, startPoint y: 76, endPoint x: 240, endPoint y: 89, distance: 12.7
click at [240, 80] on div "option Muscle pain, selected. option Muscle pain focused, 1 of 1. 1 result avai…" at bounding box center [246, 74] width 54 height 11
click at [240, 89] on div "Muscle pain" at bounding box center [246, 89] width 54 height 12
checkbox input "true"
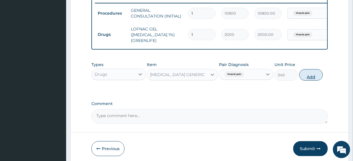
click at [310, 79] on button "Add" at bounding box center [311, 75] width 24 height 12
type input "0"
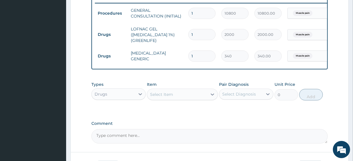
click at [198, 54] on input "1" at bounding box center [201, 56] width 27 height 11
type input "7"
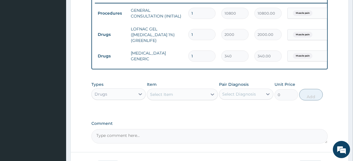
type input "2380.00"
click at [198, 54] on input "7" at bounding box center [201, 56] width 27 height 11
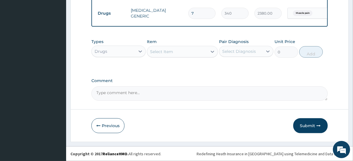
type input "7"
click at [110, 95] on textarea "Comment" at bounding box center [209, 94] width 236 height 14
type textarea "A"
click at [141, 96] on textarea "PA CODE" at bounding box center [209, 94] width 236 height 14
paste textarea "PA/9128E8"
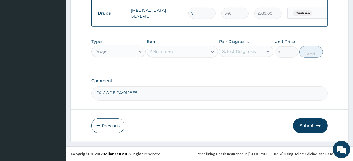
type textarea "PA CODE PA/9128E8"
click at [305, 129] on button "Submit" at bounding box center [310, 126] width 35 height 15
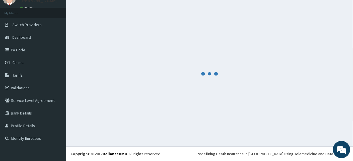
scroll to position [25, 0]
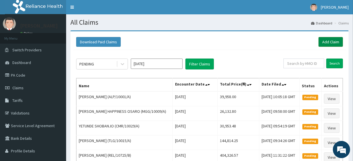
click at [336, 43] on link "Add Claim" at bounding box center [331, 42] width 24 height 10
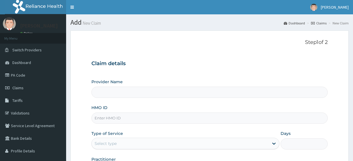
type input "R-Jolad Plus"
